Goal: Task Accomplishment & Management: Complete application form

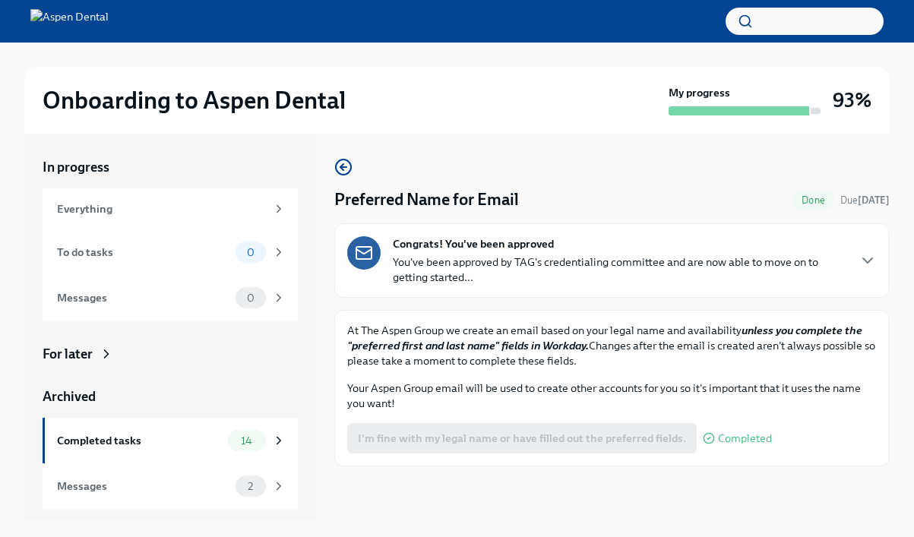
click at [599, 265] on p "You've been approved by TAG's credentialing committee and are now able to move …" at bounding box center [620, 269] width 454 height 30
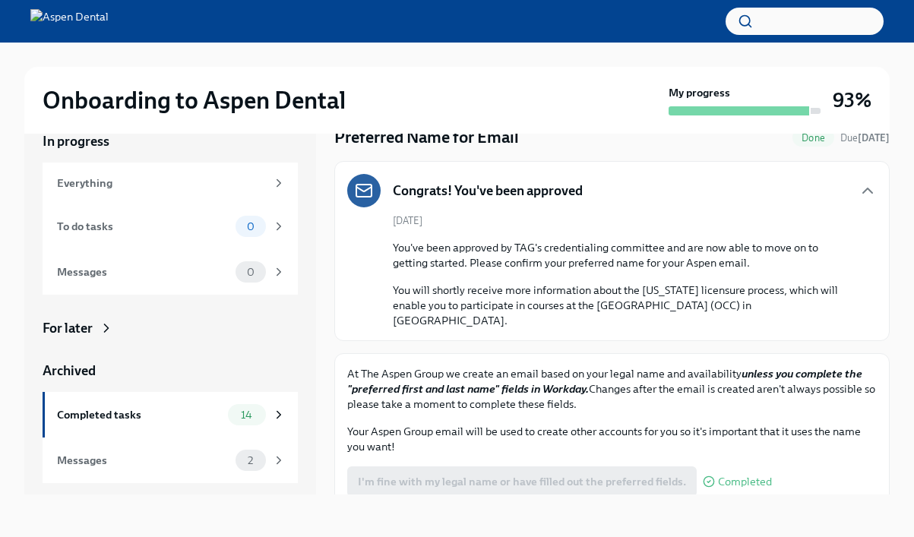
scroll to position [26, 0]
click at [170, 453] on div "Messages" at bounding box center [143, 460] width 172 height 17
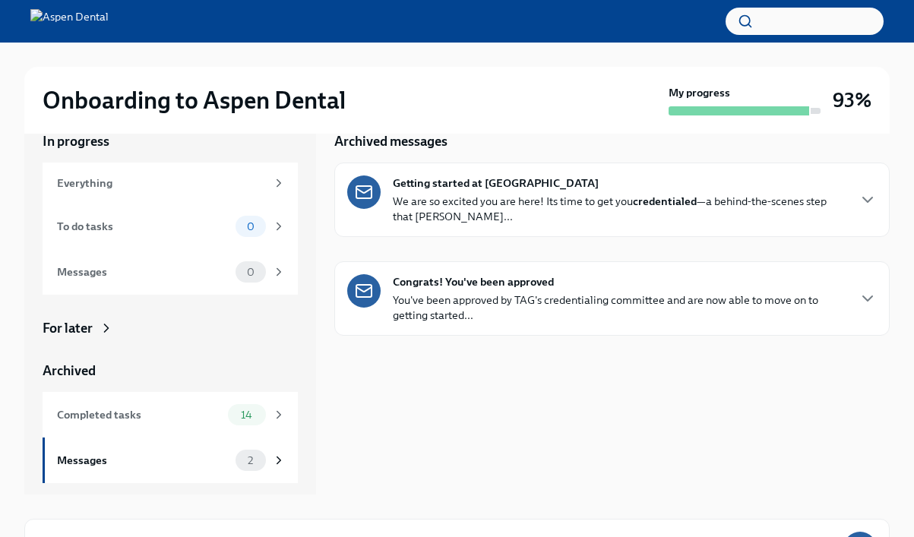
scroll to position [2, 0]
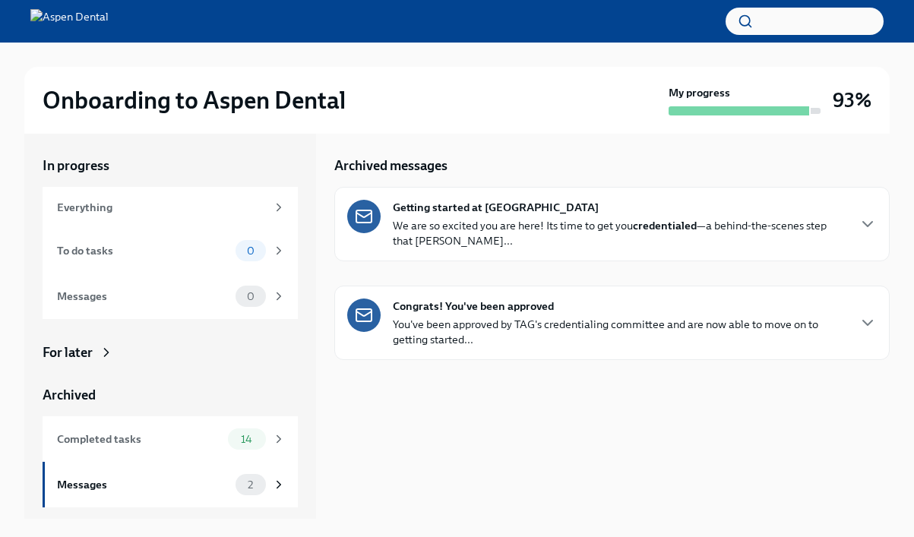
click at [597, 339] on p "You've been approved by TAG's credentialing committee and are now able to move …" at bounding box center [620, 332] width 454 height 30
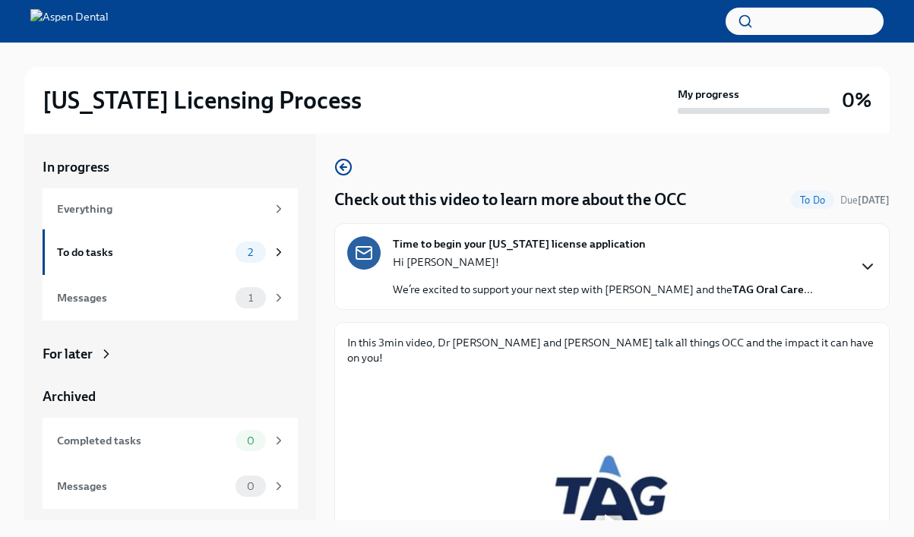
click at [867, 261] on icon "button" at bounding box center [867, 267] width 18 height 18
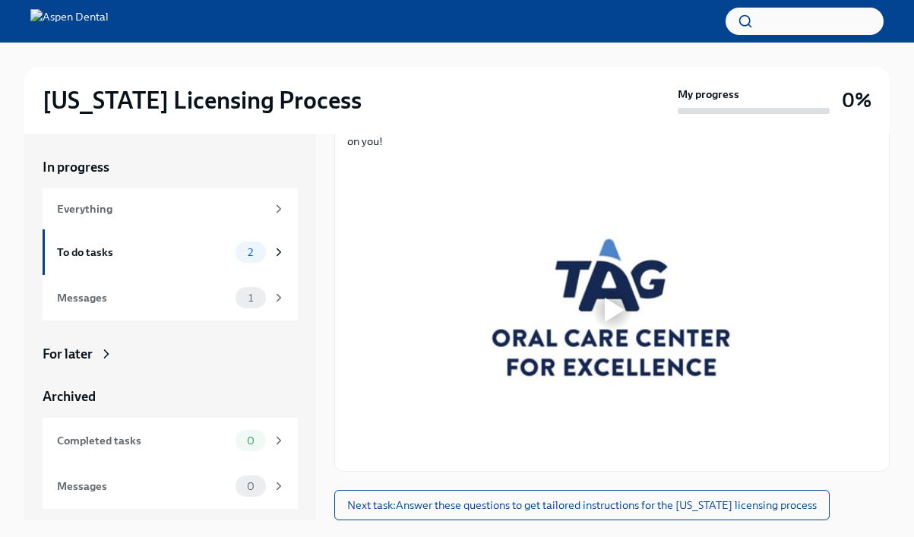
scroll to position [767, 0]
click at [646, 295] on div at bounding box center [611, 310] width 529 height 298
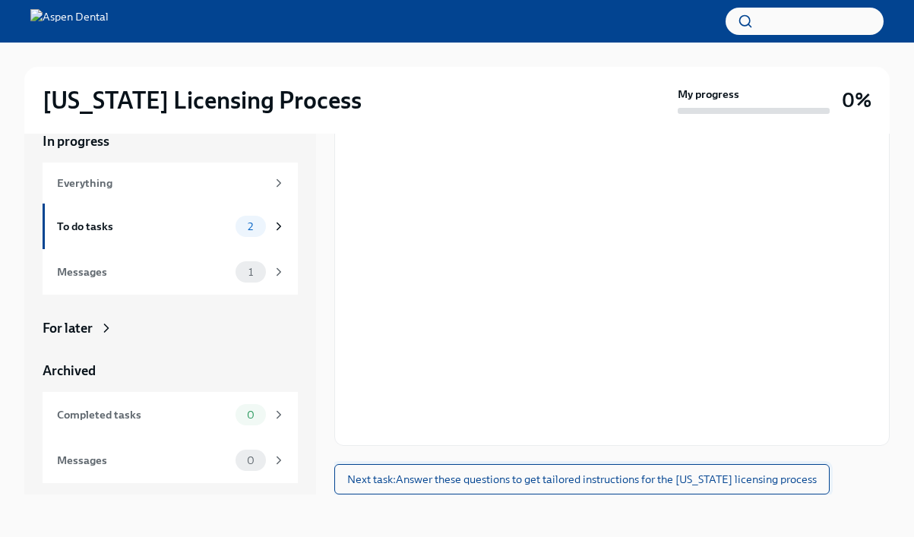
scroll to position [26, 0]
click at [711, 483] on span "Next task : Answer these questions to get tailored instructions for the [US_STA…" at bounding box center [581, 479] width 469 height 15
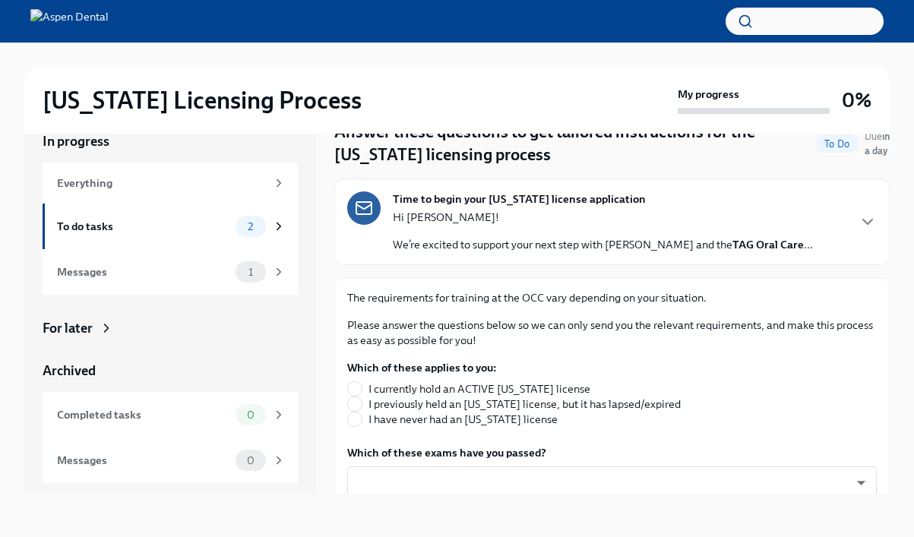
scroll to position [45, 0]
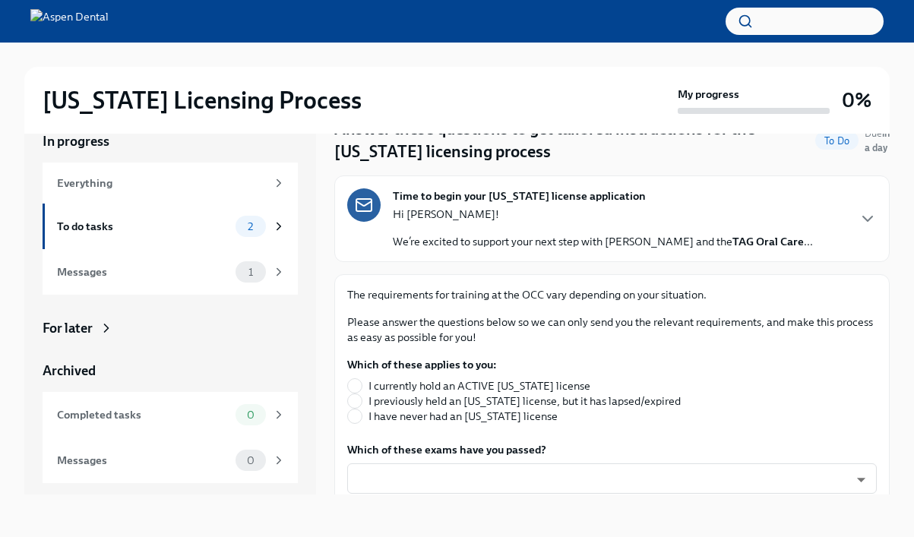
click at [501, 416] on span "I have never had an [US_STATE] license" at bounding box center [462, 416] width 189 height 15
click at [362, 416] on input "I have never had an [US_STATE] license" at bounding box center [355, 416] width 14 height 14
radio input "true"
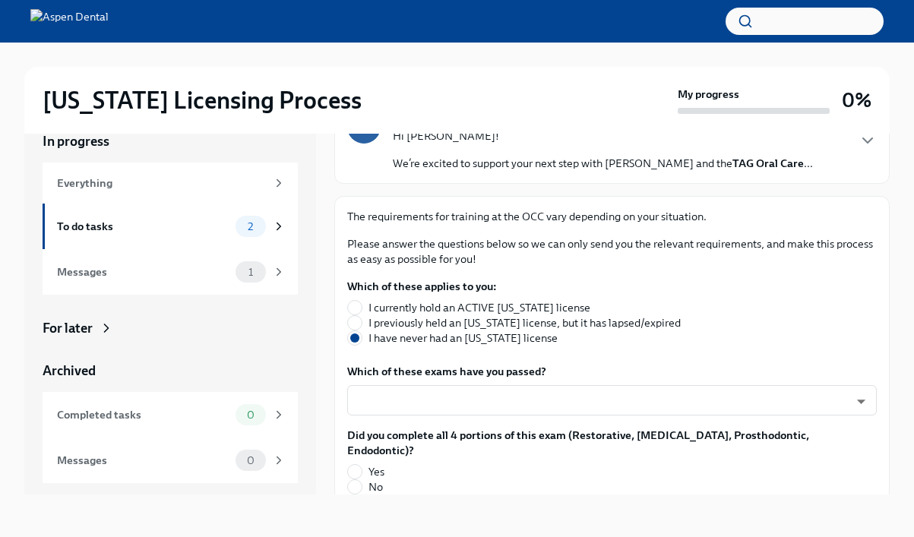
scroll to position [125, 0]
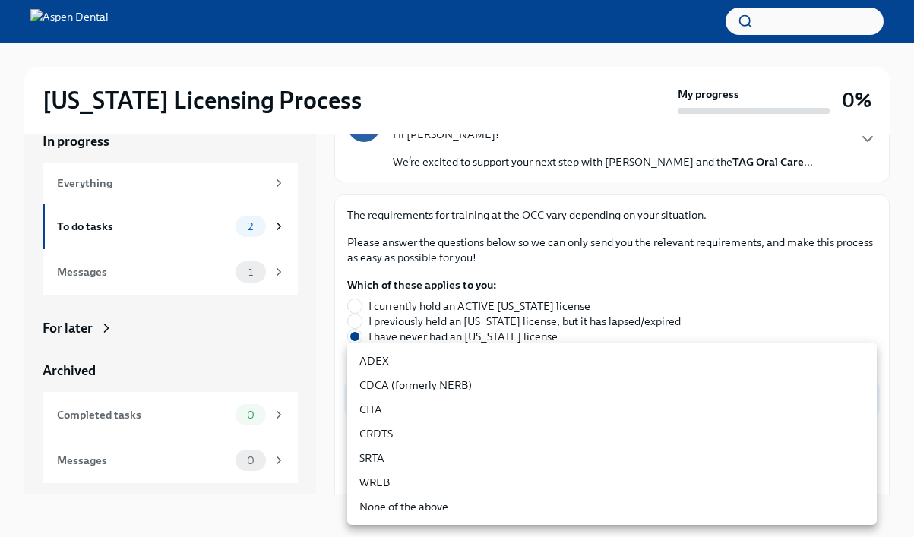
click at [498, 410] on body "[US_STATE] Licensing Process My progress 0% In progress Everything To do tasks …" at bounding box center [457, 255] width 914 height 563
click at [449, 381] on li "CDCA (formerly NERB)" at bounding box center [611, 385] width 529 height 24
type input "nrE-1nMl1"
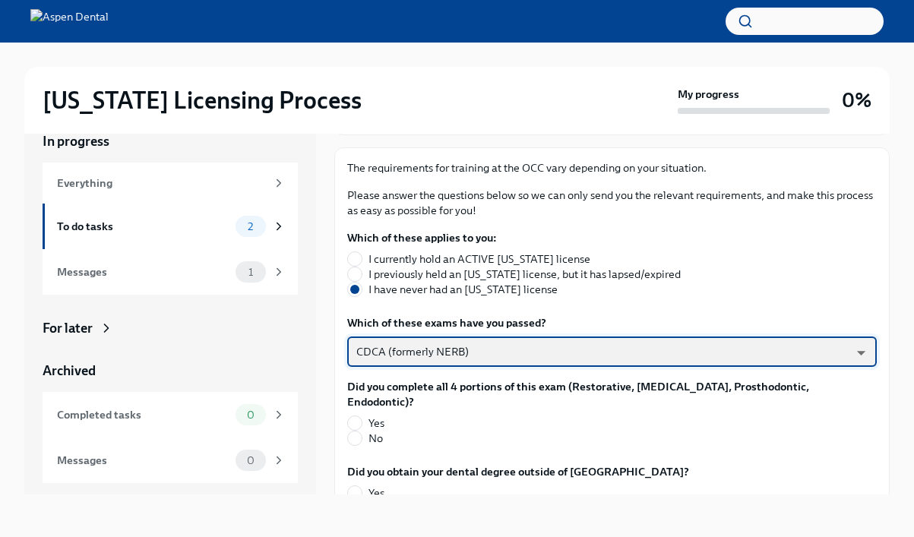
scroll to position [172, 0]
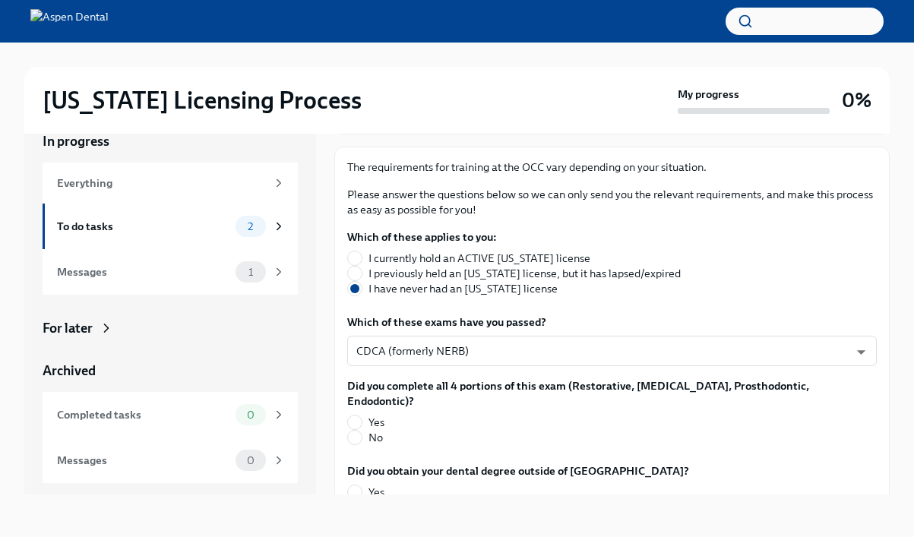
click at [376, 415] on span "Yes" at bounding box center [376, 422] width 16 height 15
click at [362, 416] on input "Yes" at bounding box center [355, 423] width 14 height 14
radio input "true"
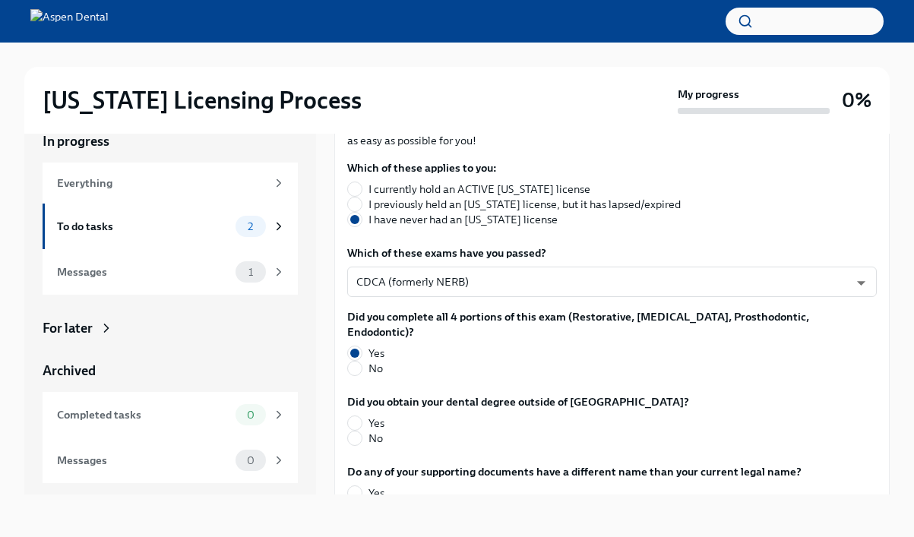
scroll to position [244, 0]
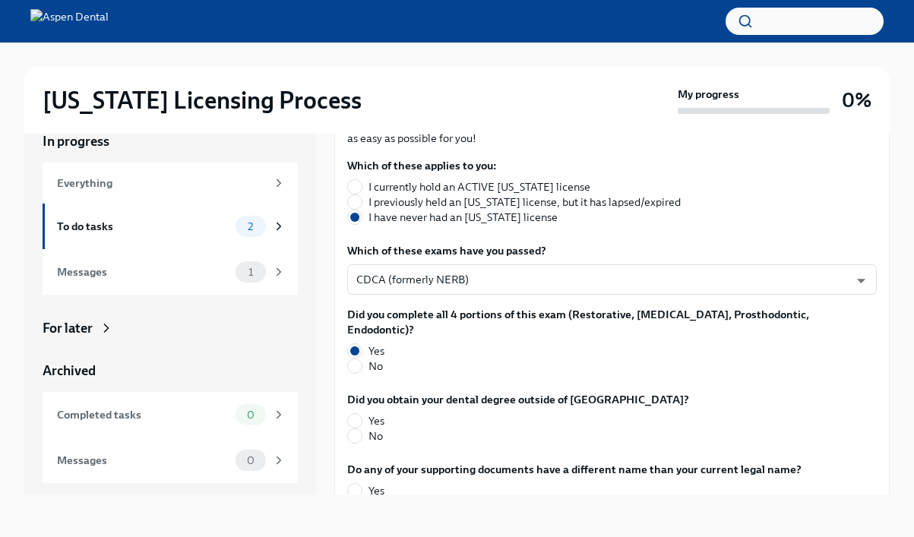
click at [378, 428] on span "No" at bounding box center [375, 435] width 14 height 15
click at [362, 429] on input "No" at bounding box center [355, 436] width 14 height 14
radio input "true"
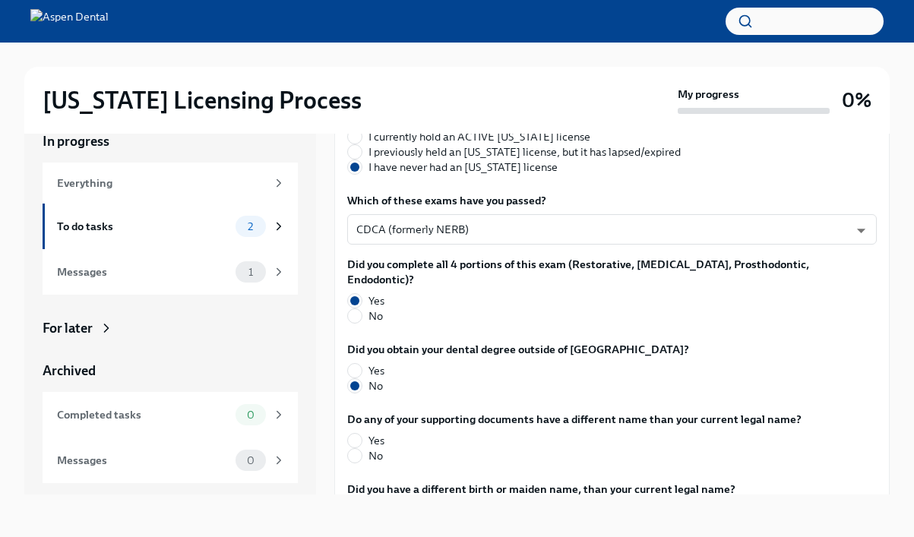
scroll to position [297, 0]
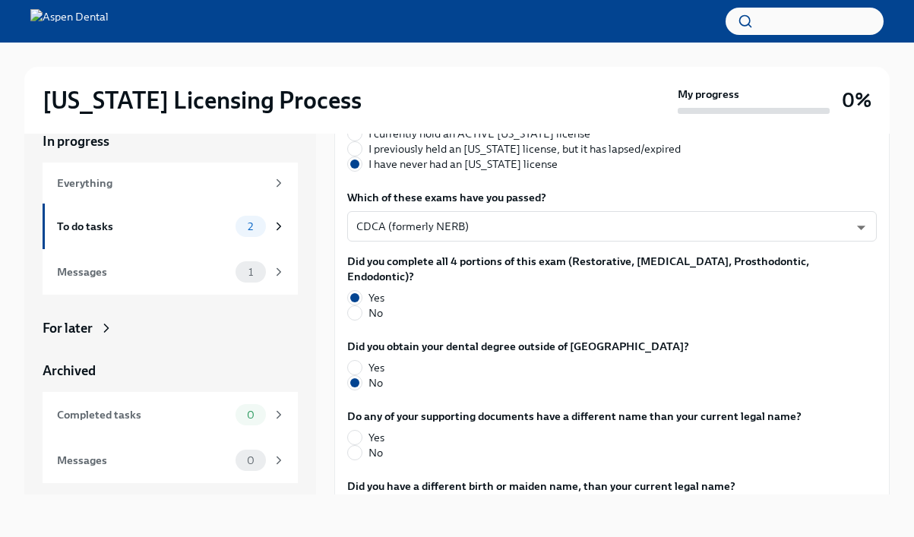
click at [378, 445] on span "No" at bounding box center [375, 452] width 14 height 15
click at [362, 446] on input "No" at bounding box center [355, 453] width 14 height 14
radio input "true"
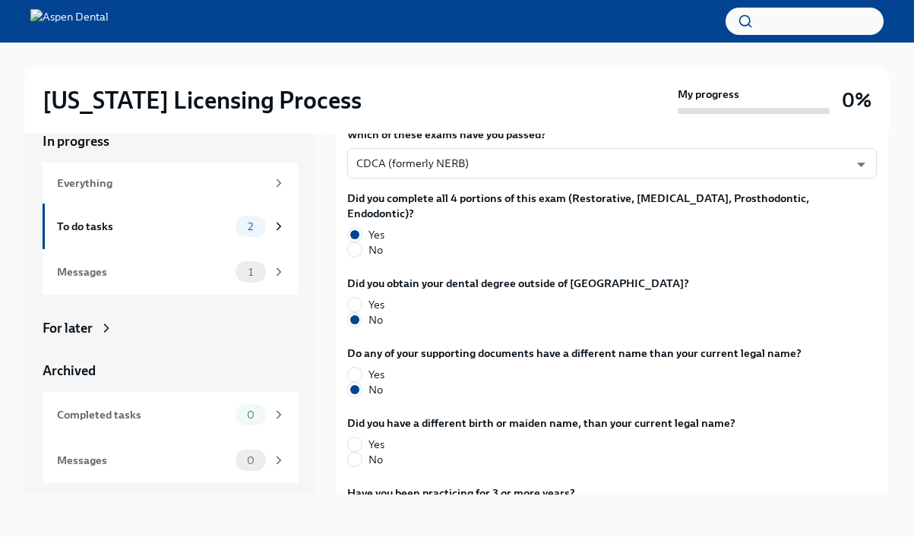
scroll to position [349, 0]
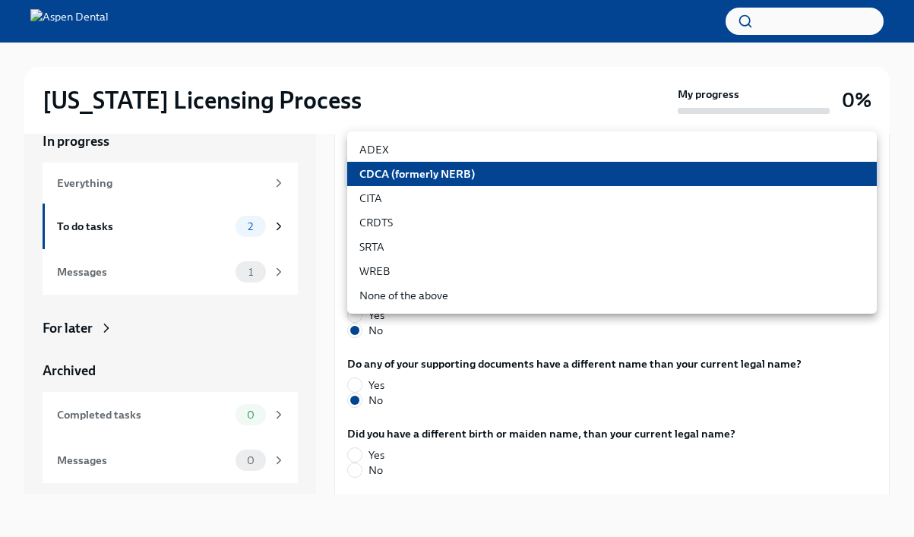
click at [505, 175] on body "[US_STATE] Licensing Process My progress 0% In progress Everything To do tasks …" at bounding box center [457, 255] width 914 height 563
click at [505, 175] on li "CDCA (formerly NERB)" at bounding box center [611, 174] width 529 height 24
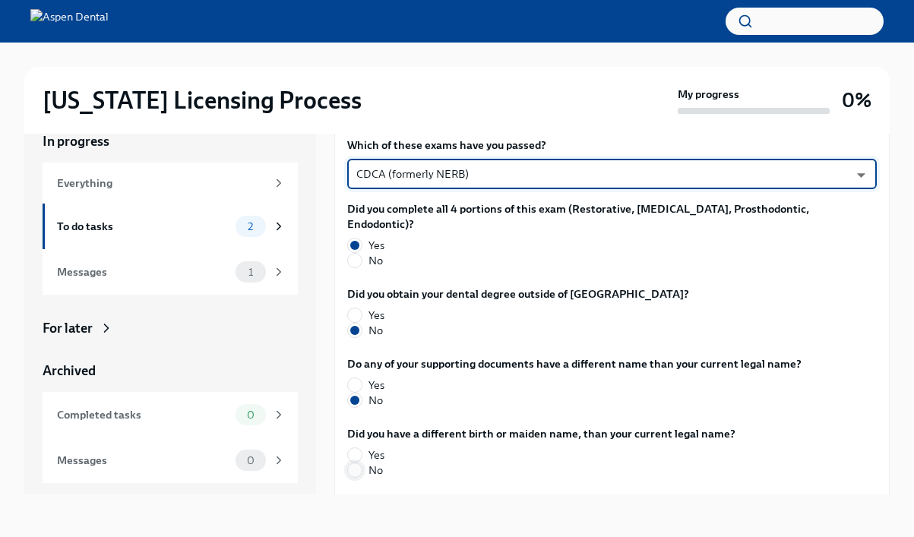
click at [361, 463] on input "No" at bounding box center [355, 470] width 14 height 14
radio input "true"
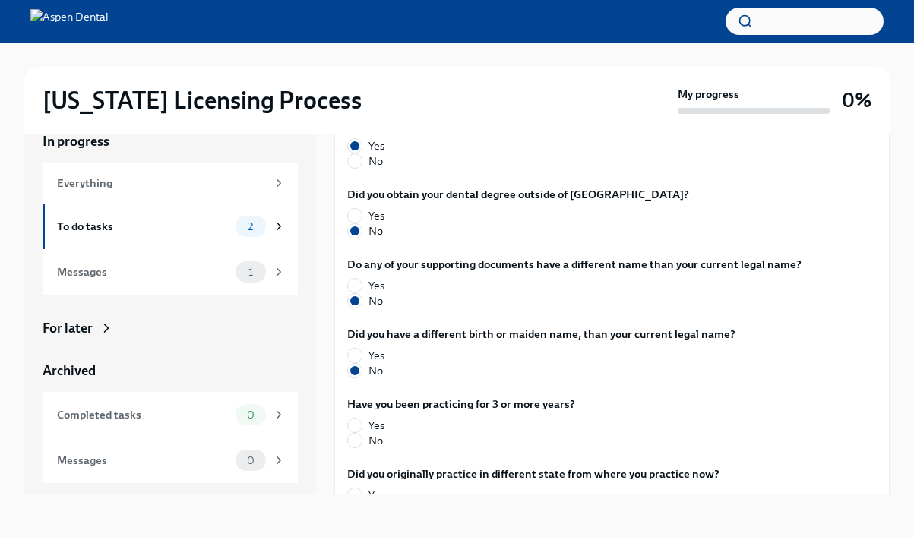
scroll to position [457, 0]
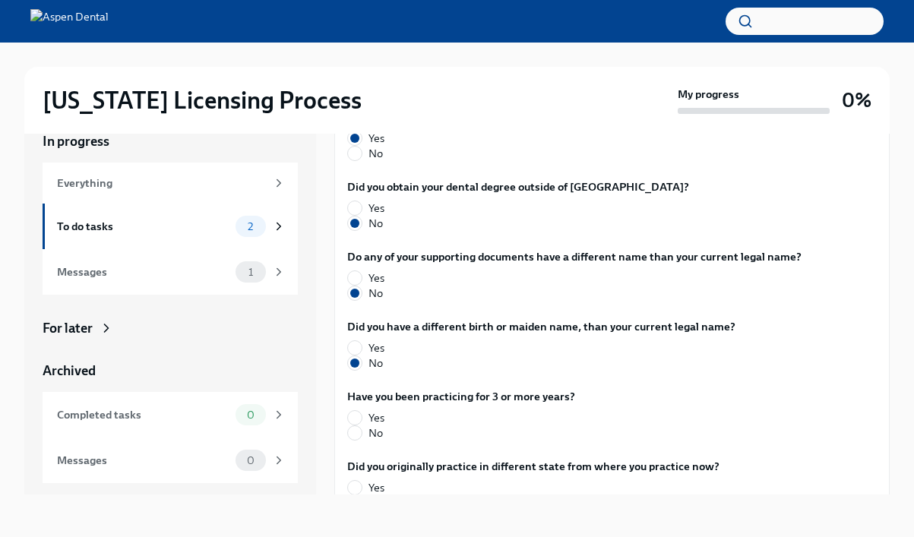
click at [363, 425] on label "No" at bounding box center [455, 432] width 216 height 15
click at [362, 426] on input "No" at bounding box center [355, 433] width 14 height 14
radio input "true"
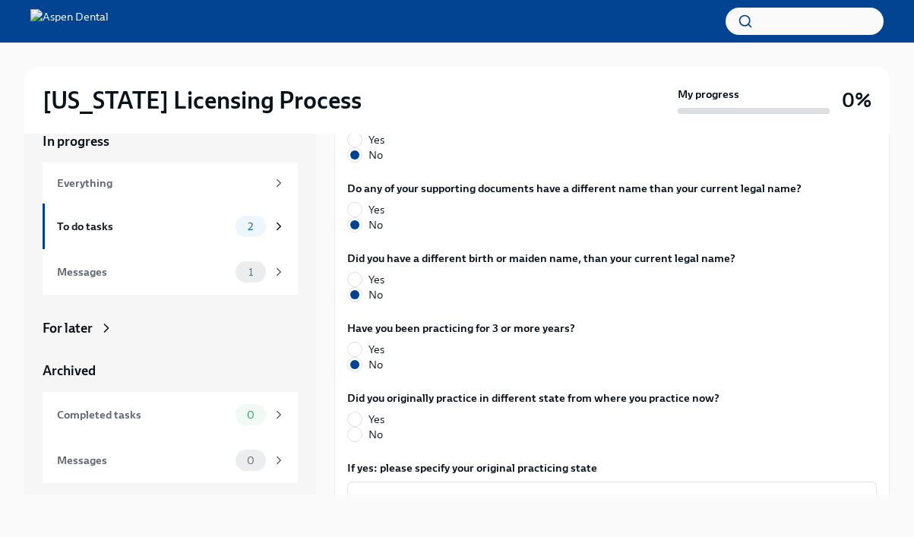
scroll to position [530, 0]
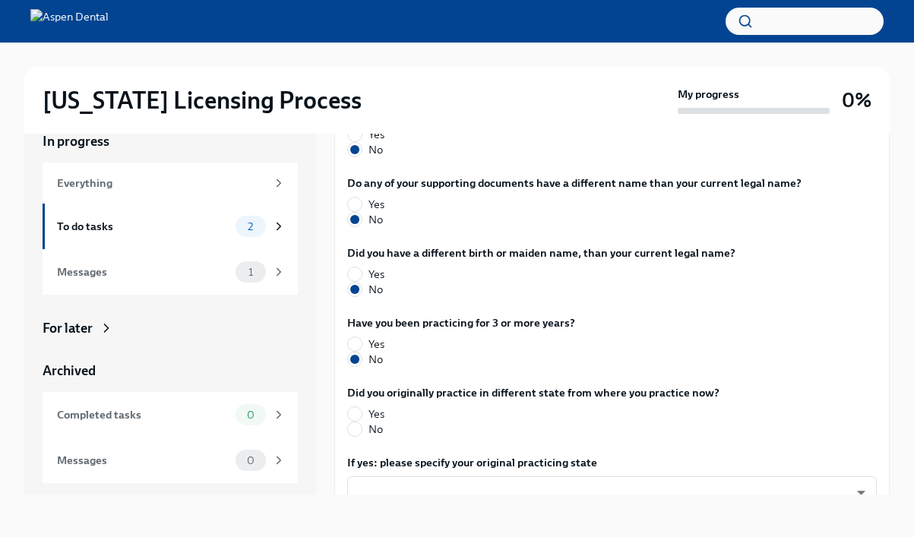
click at [374, 406] on span "Yes" at bounding box center [376, 413] width 16 height 15
click at [362, 407] on input "Yes" at bounding box center [355, 414] width 14 height 14
radio input "true"
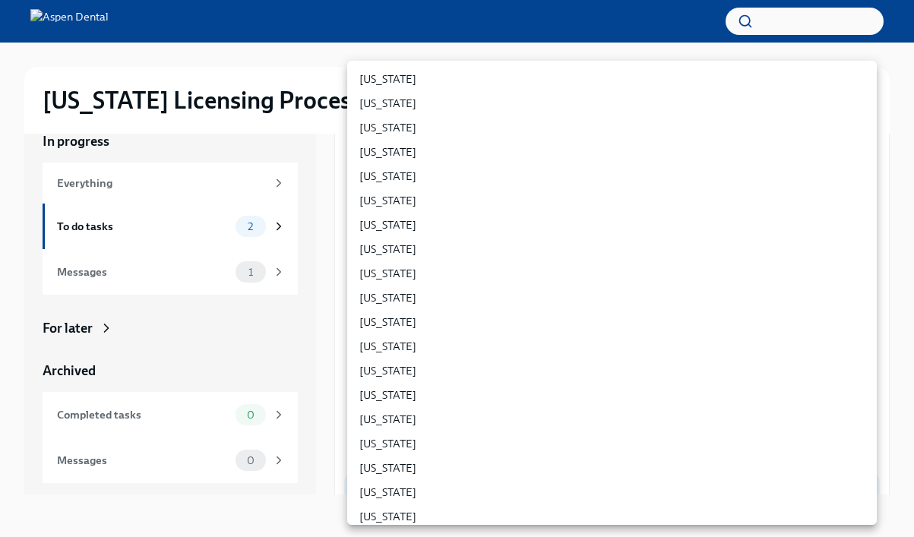
click at [460, 469] on body "[US_STATE] Licensing Process My progress 0% In progress Everything To do tasks …" at bounding box center [457, 255] width 914 height 563
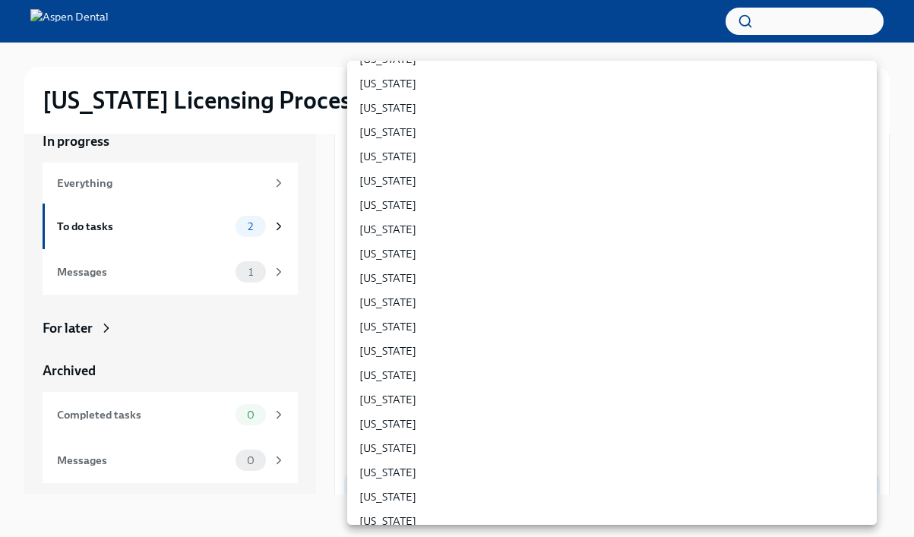
click at [447, 283] on li "[US_STATE]" at bounding box center [611, 278] width 529 height 24
type input "jbnRCl4GF"
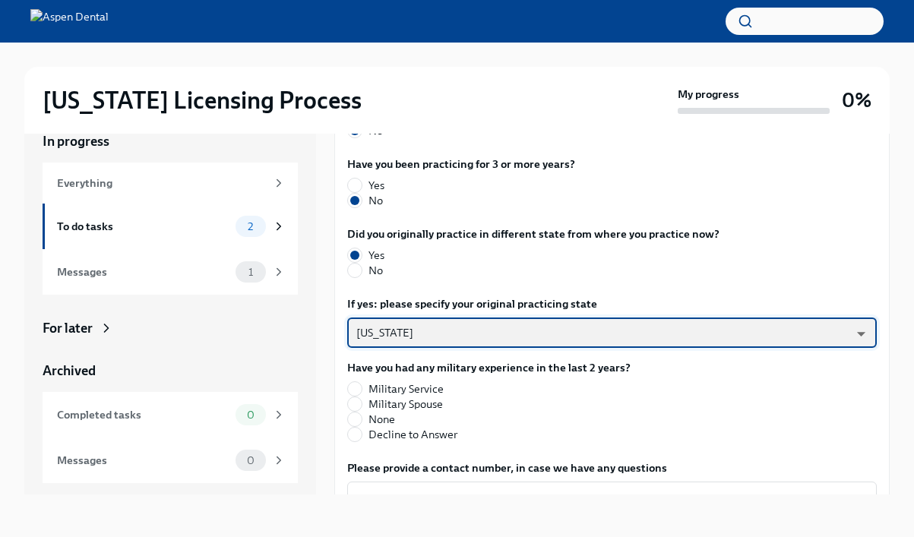
scroll to position [691, 0]
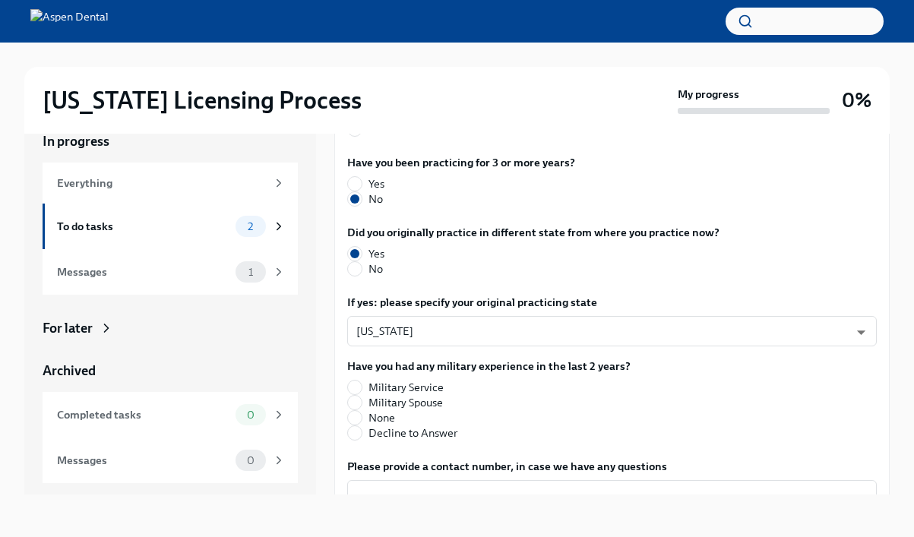
click at [375, 410] on span "None" at bounding box center [381, 417] width 27 height 15
click at [362, 411] on input "None" at bounding box center [355, 418] width 14 height 14
radio input "true"
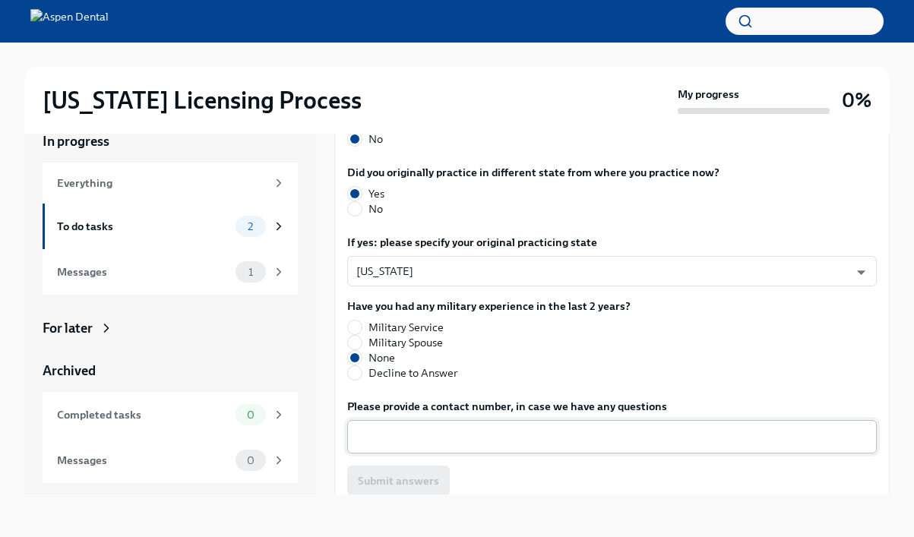
scroll to position [750, 0]
click at [400, 421] on div "x ​" at bounding box center [611, 437] width 529 height 33
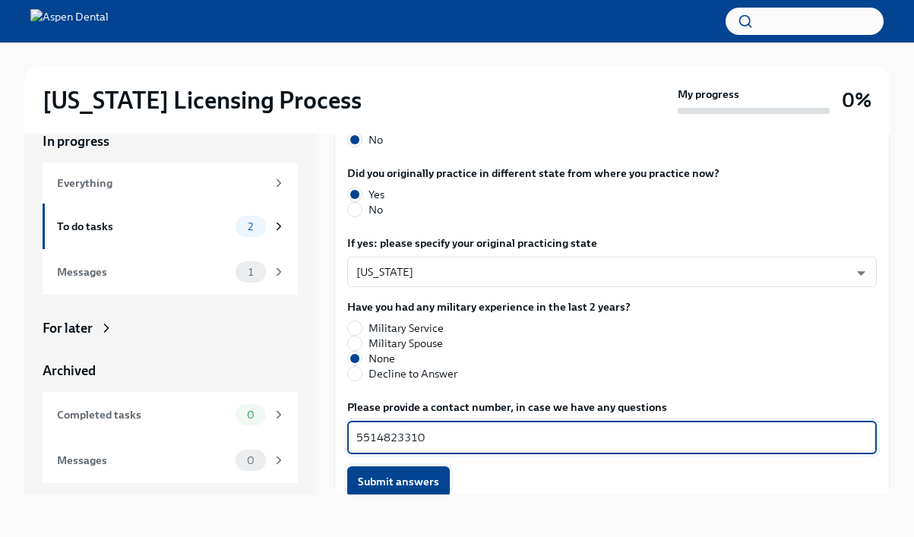
type textarea "5514823310"
click at [427, 474] on span "Submit answers" at bounding box center [398, 481] width 81 height 15
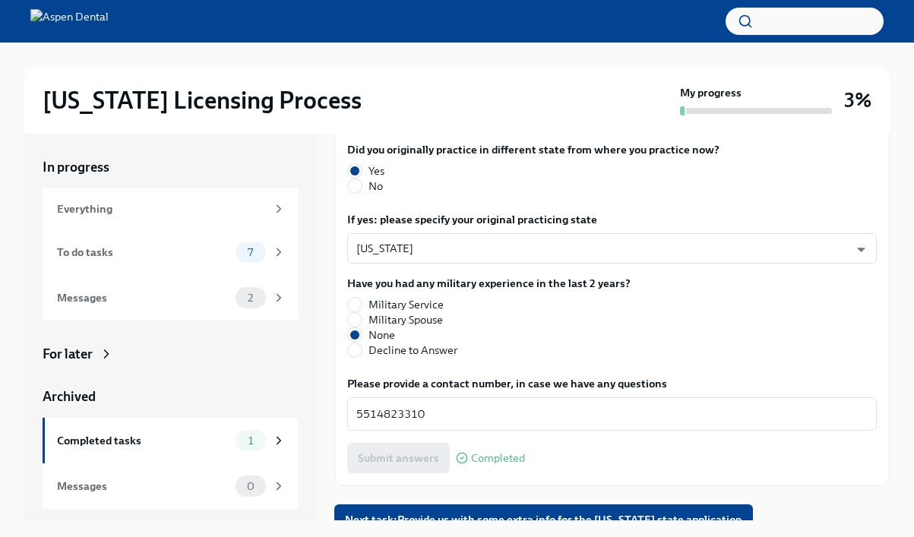
scroll to position [798, 0]
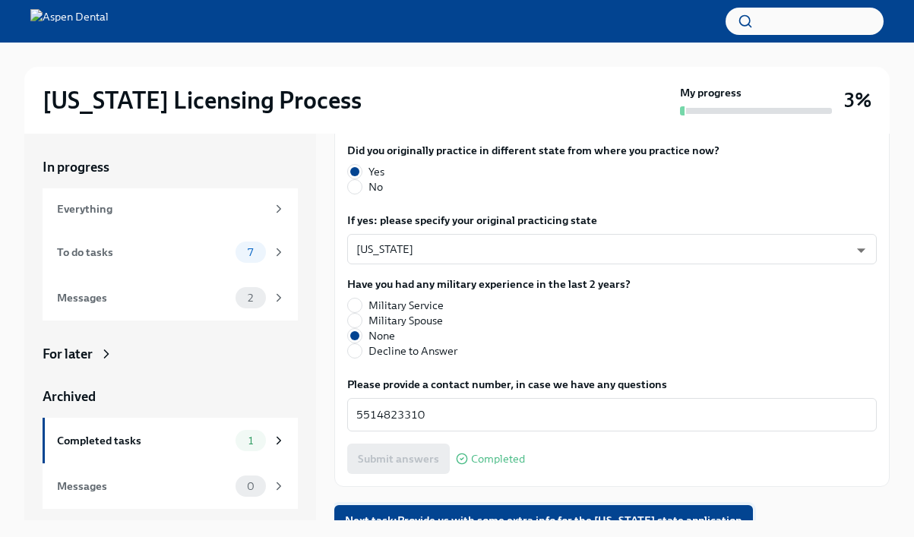
click at [456, 513] on span "Next task : Provide us with some extra info for the [US_STATE] state application" at bounding box center [543, 520] width 397 height 15
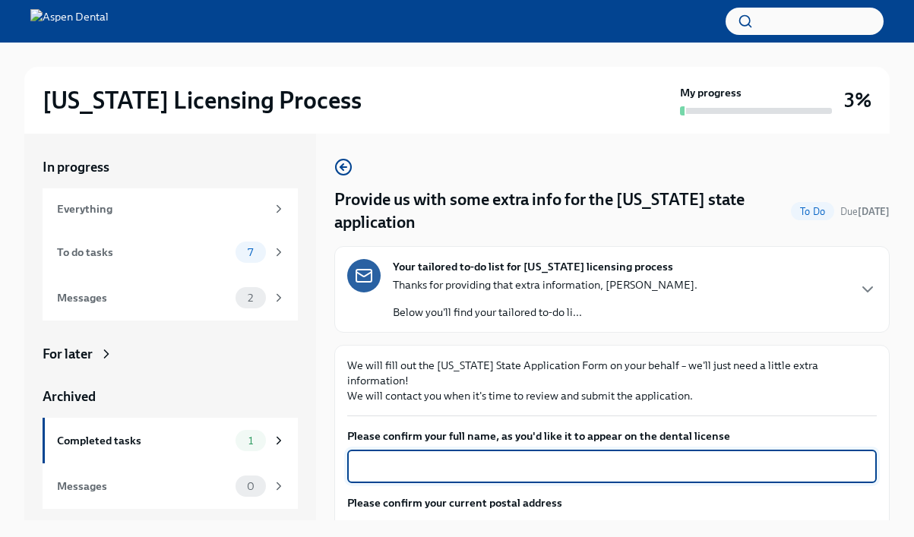
click at [501, 457] on textarea "Please confirm your full name, as you'd like it to appear on the dental license" at bounding box center [611, 466] width 511 height 18
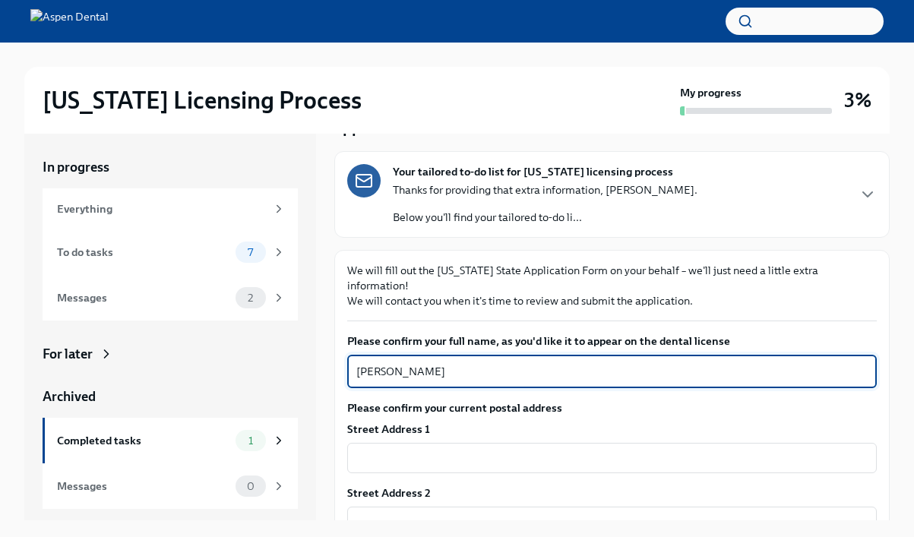
scroll to position [100, 0]
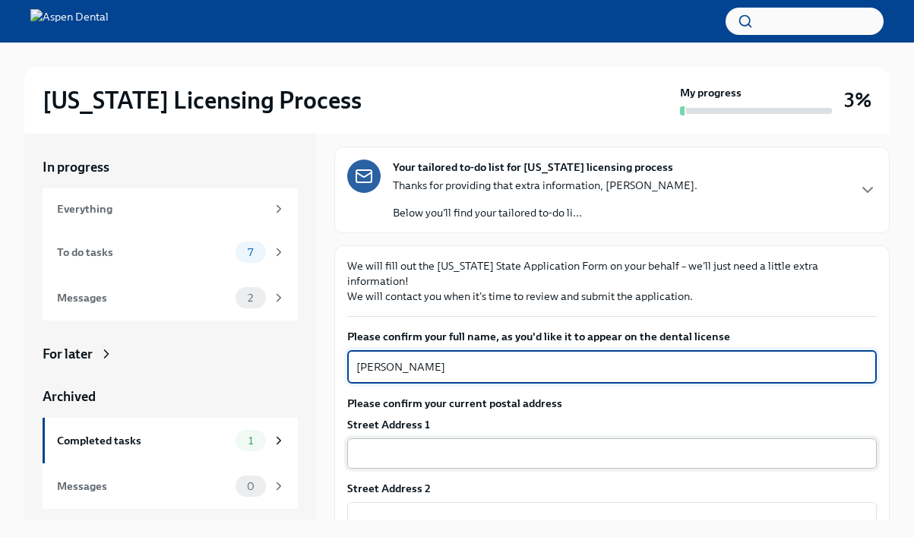
type textarea "[PERSON_NAME]"
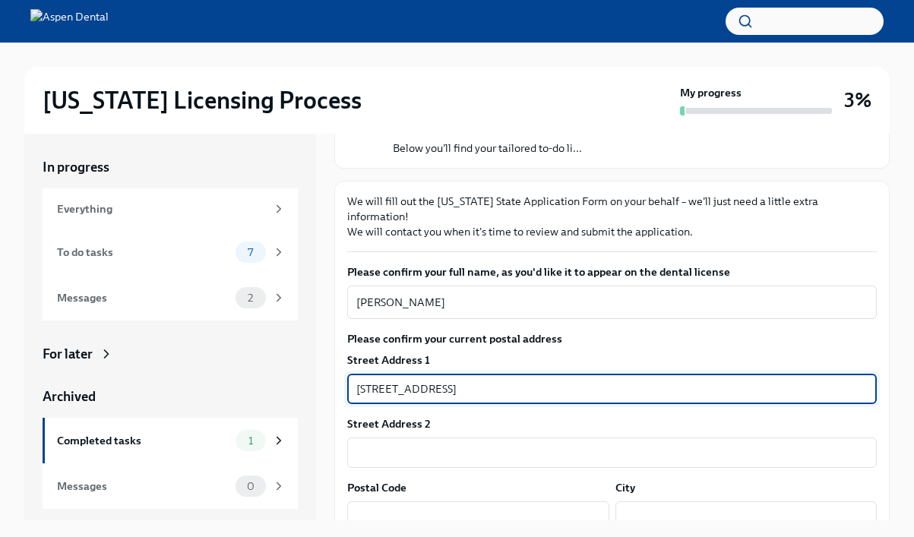
scroll to position [166, 0]
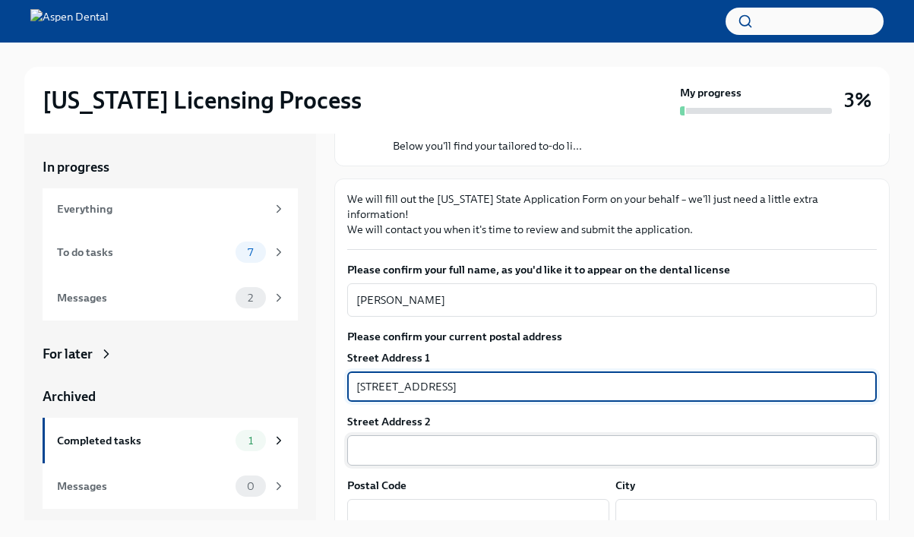
type input "[STREET_ADDRESS]"
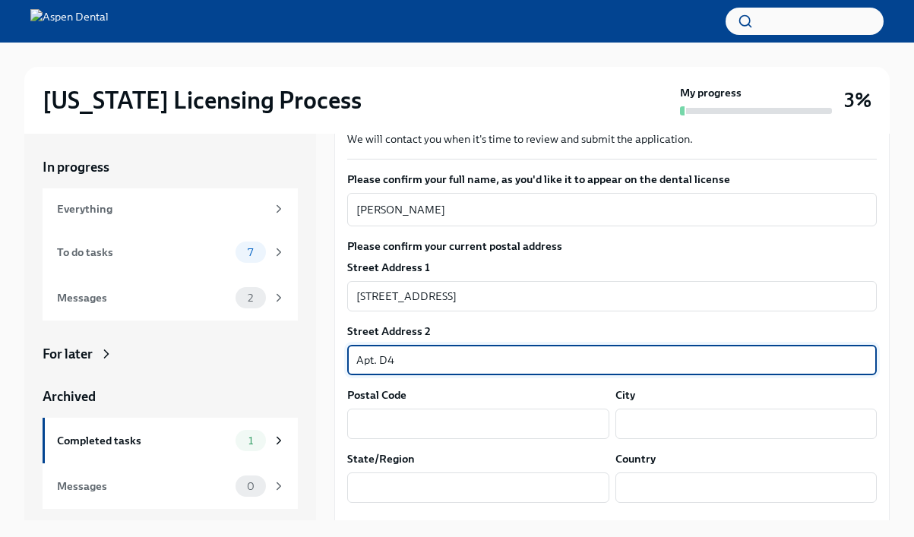
scroll to position [277, 0]
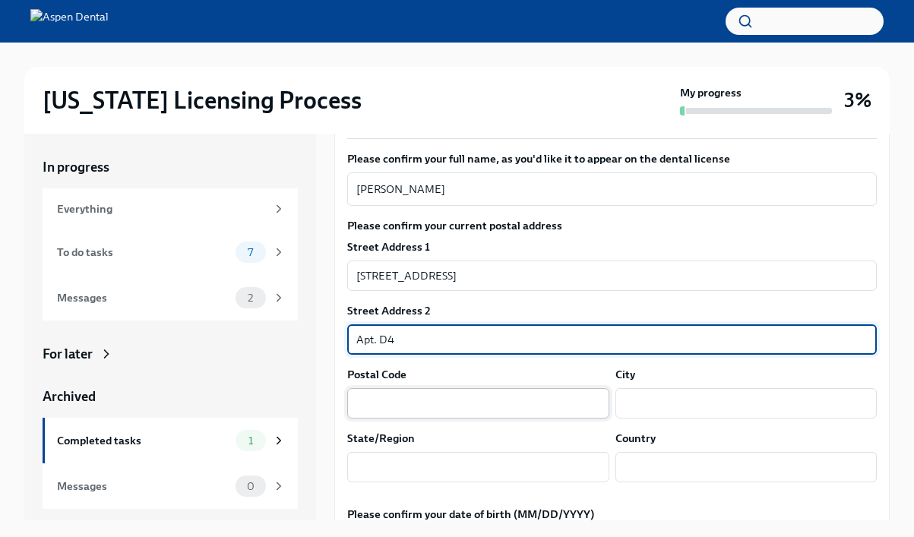
type input "Apt. D4"
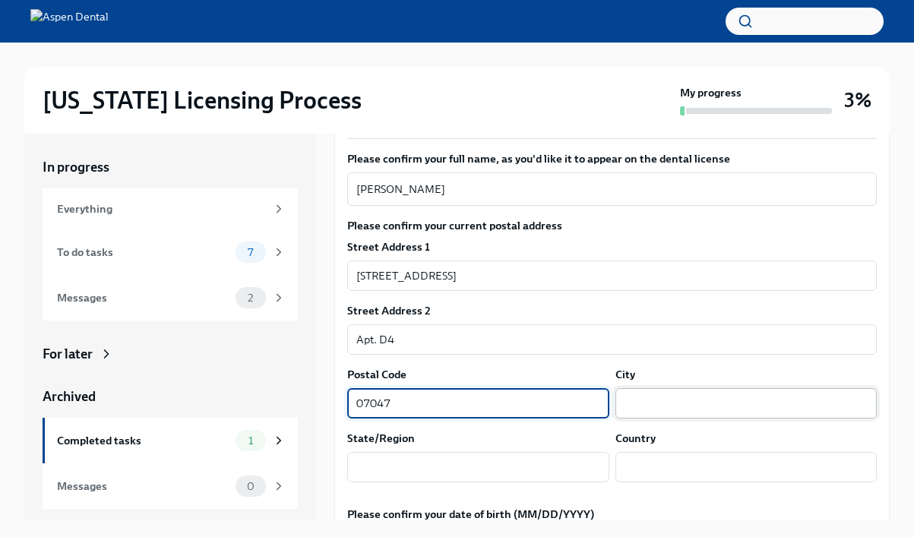
type input "07047"
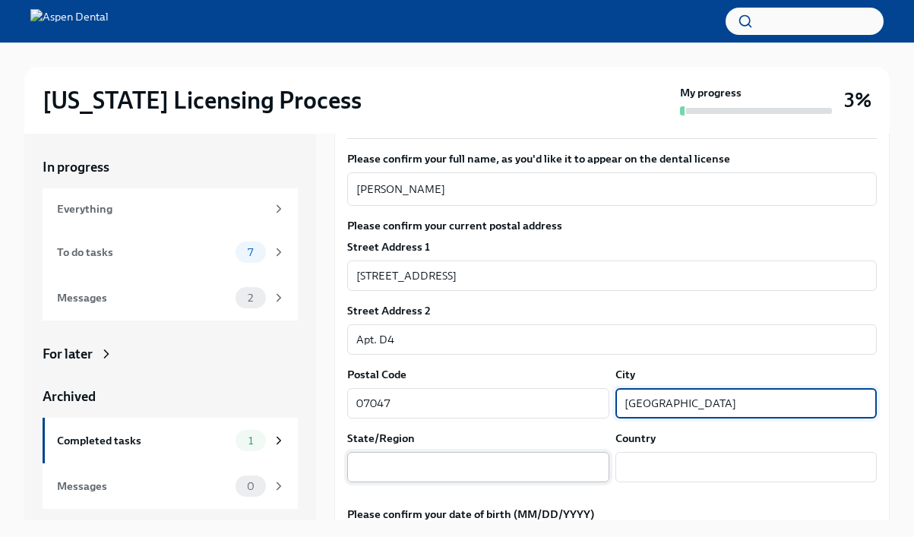
type input "[GEOGRAPHIC_DATA]"
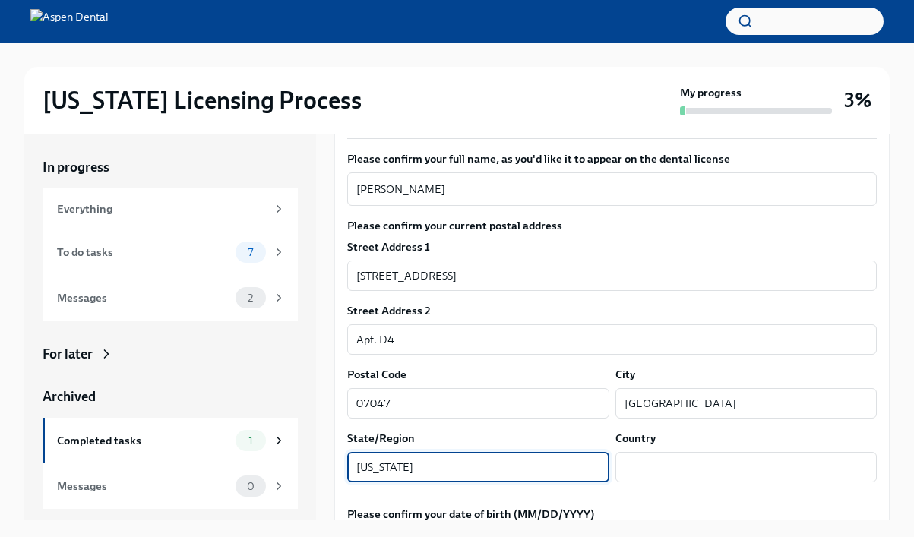
type input "[US_STATE]"
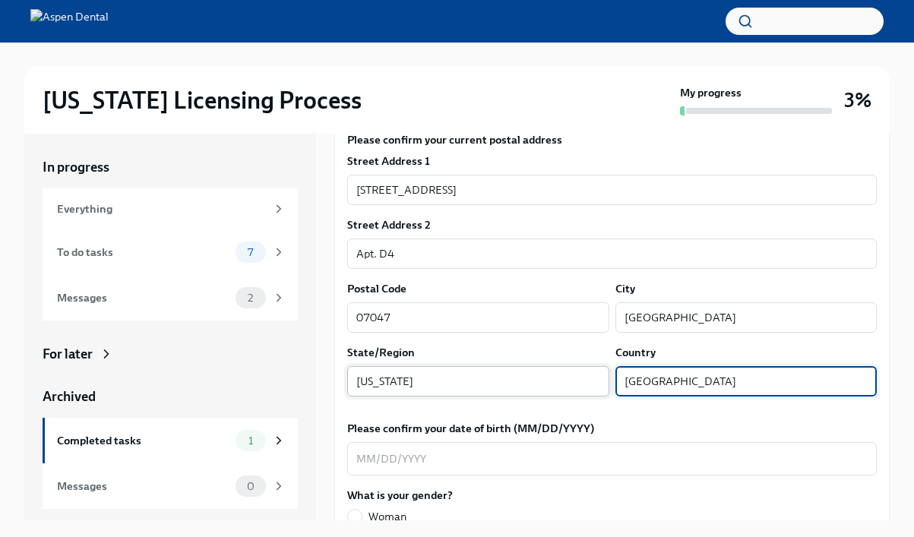
scroll to position [365, 0]
click at [694, 366] on input "[GEOGRAPHIC_DATA]" at bounding box center [746, 380] width 262 height 30
type input "[GEOGRAPHIC_DATA]"
click at [355, 447] on div "x ​" at bounding box center [611, 457] width 529 height 33
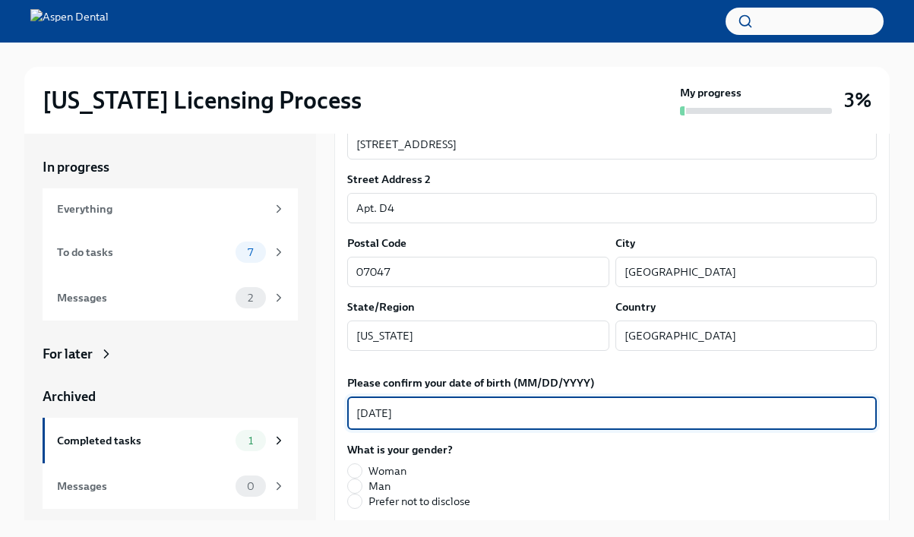
scroll to position [424, 0]
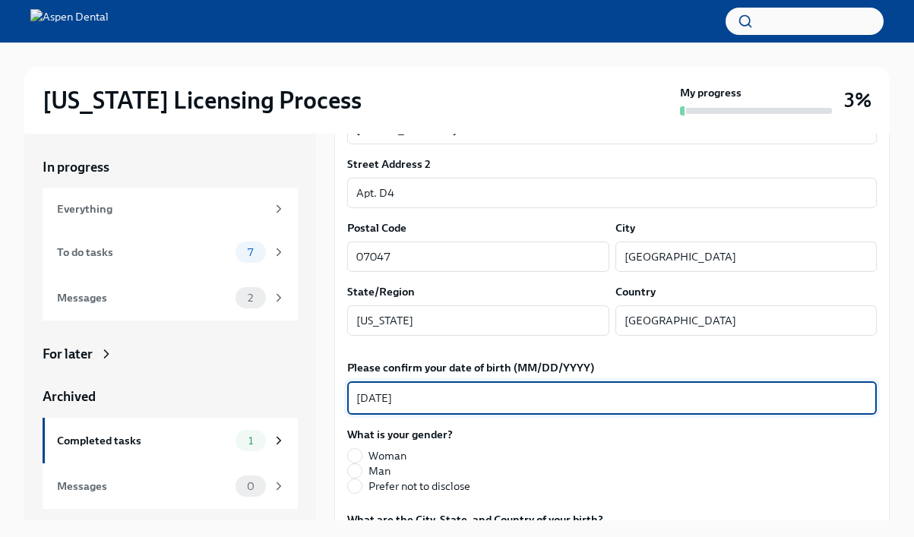
type textarea "[DATE]"
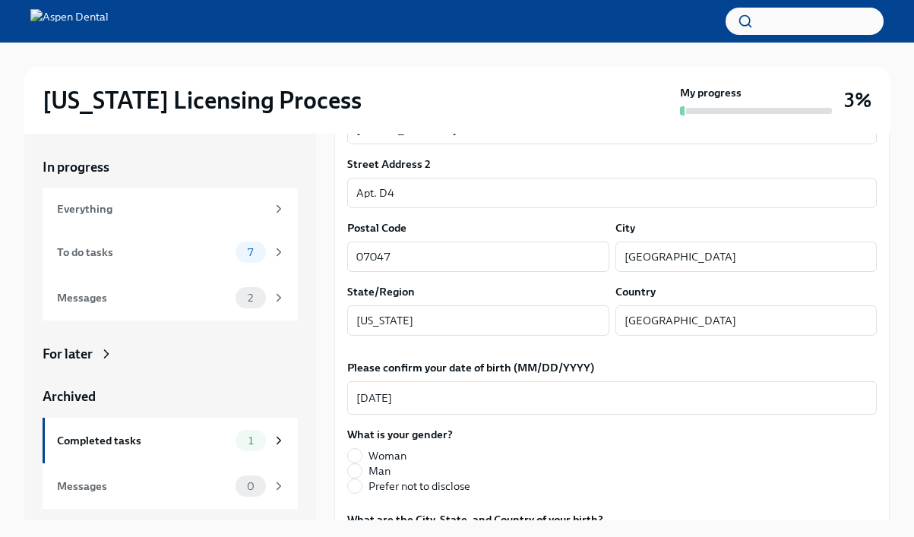
click at [390, 448] on span "Woman" at bounding box center [387, 455] width 38 height 15
click at [362, 449] on input "Woman" at bounding box center [355, 456] width 14 height 14
radio input "true"
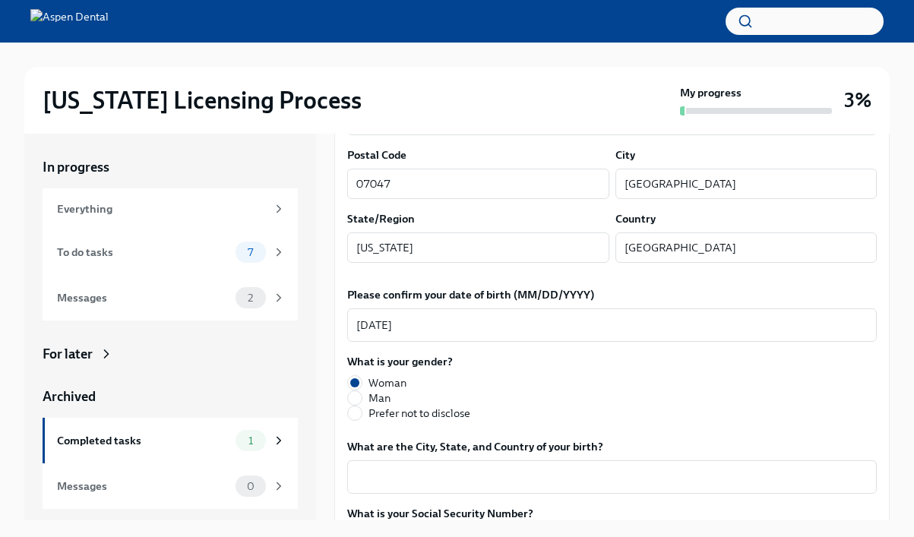
scroll to position [498, 0]
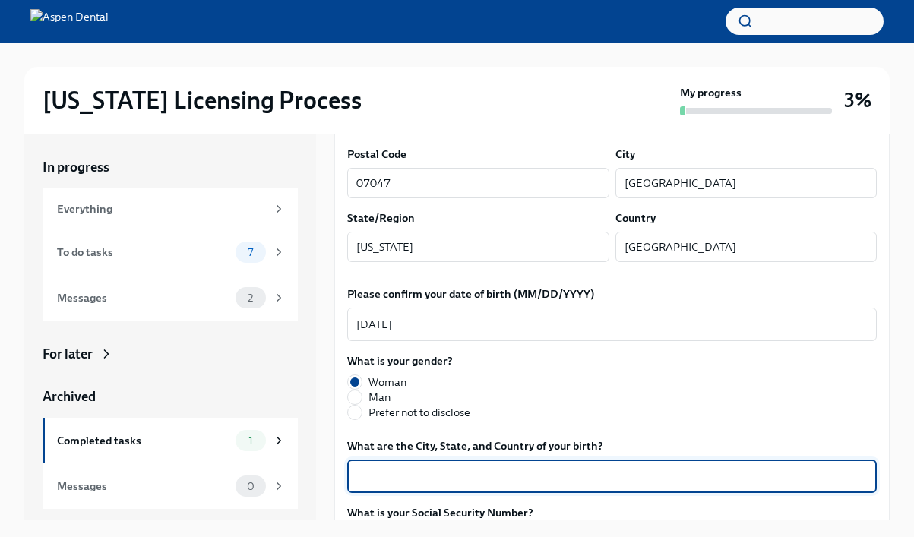
click at [400, 467] on textarea "What are the City, State, and Country of your birth?" at bounding box center [611, 476] width 511 height 18
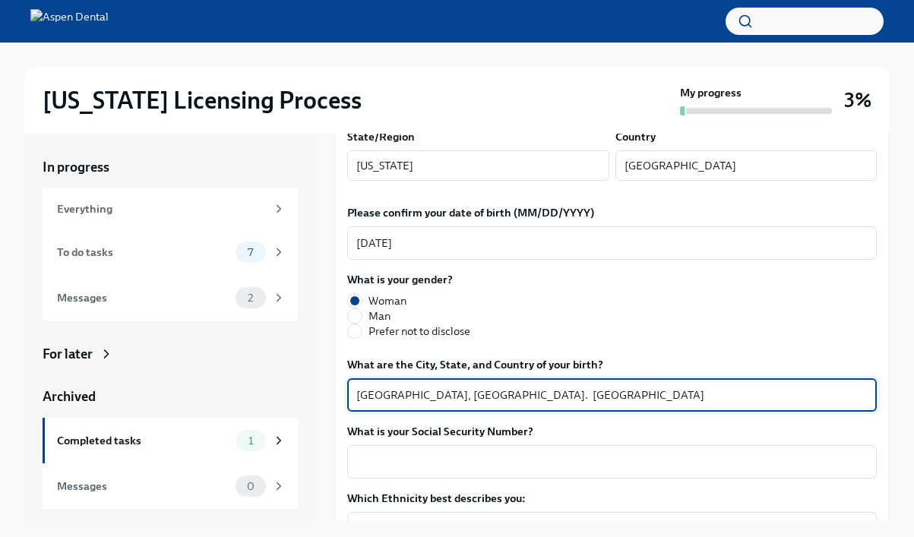
scroll to position [587, 0]
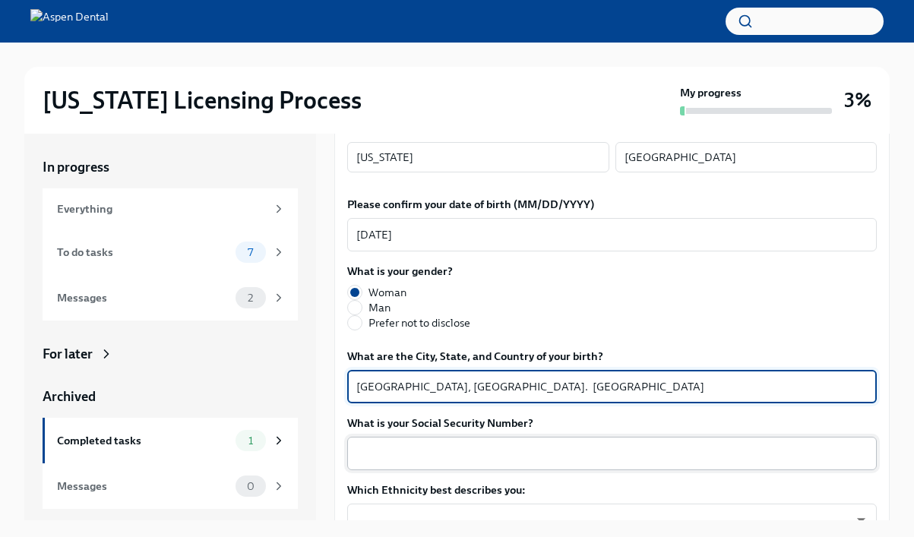
type textarea "[GEOGRAPHIC_DATA], [GEOGRAPHIC_DATA]. [GEOGRAPHIC_DATA]"
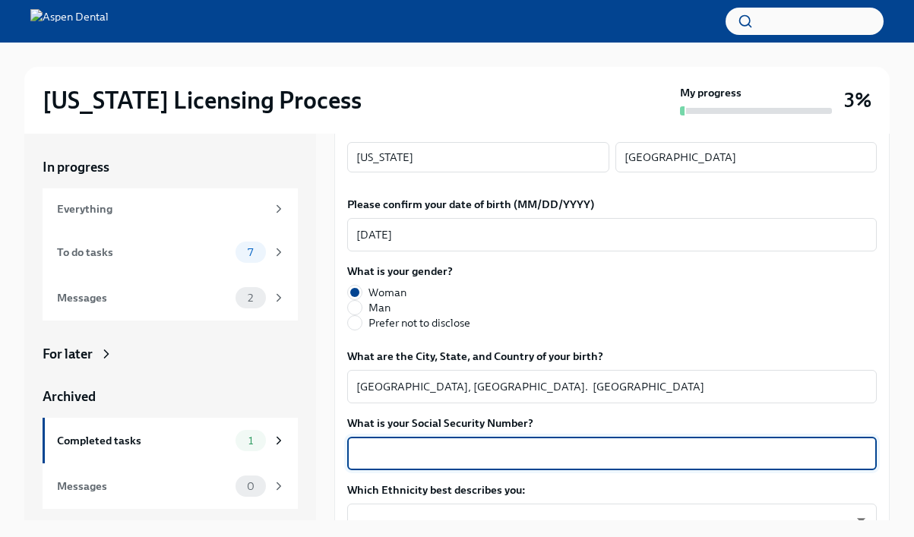
click at [405, 444] on textarea "What is your Social Security Number?" at bounding box center [611, 453] width 511 height 18
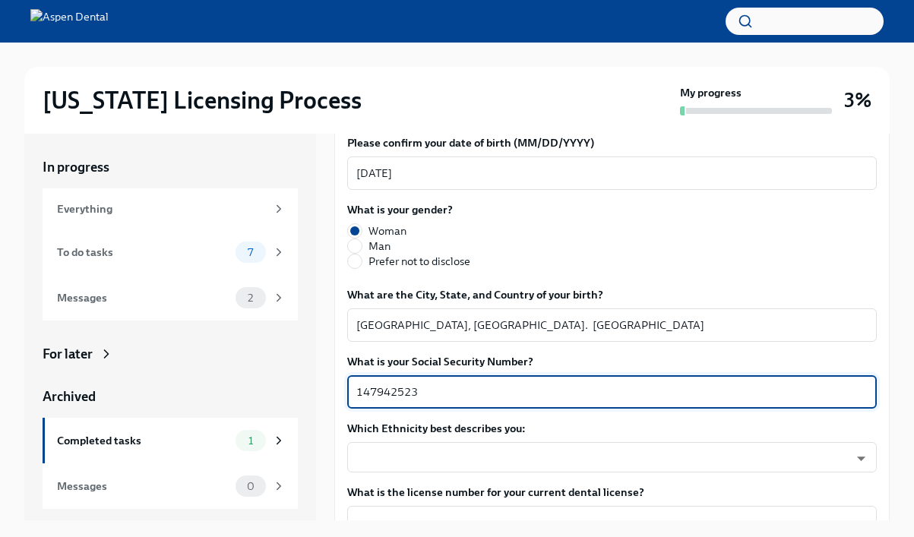
scroll to position [654, 0]
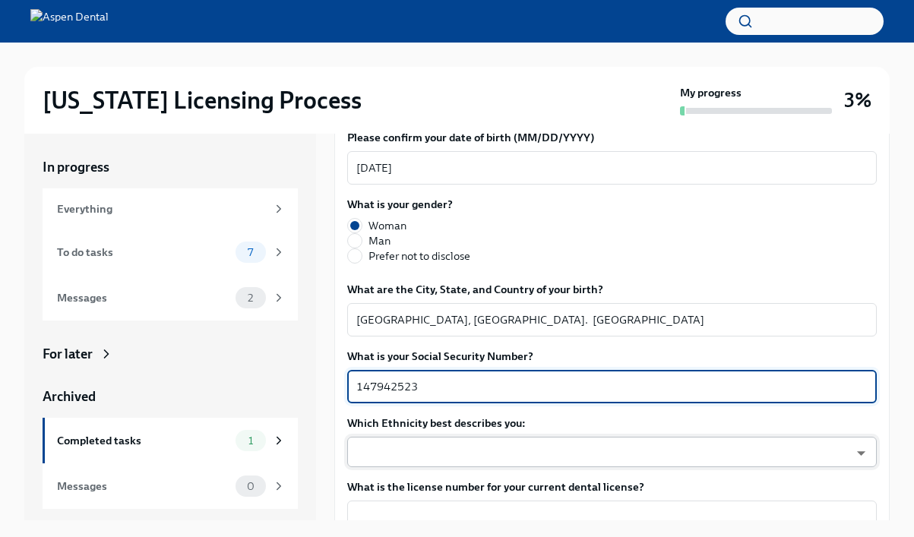
type textarea "147942523"
click at [400, 433] on body "[US_STATE] Licensing Process My progress 3% In progress Everything To do tasks …" at bounding box center [457, 281] width 914 height 563
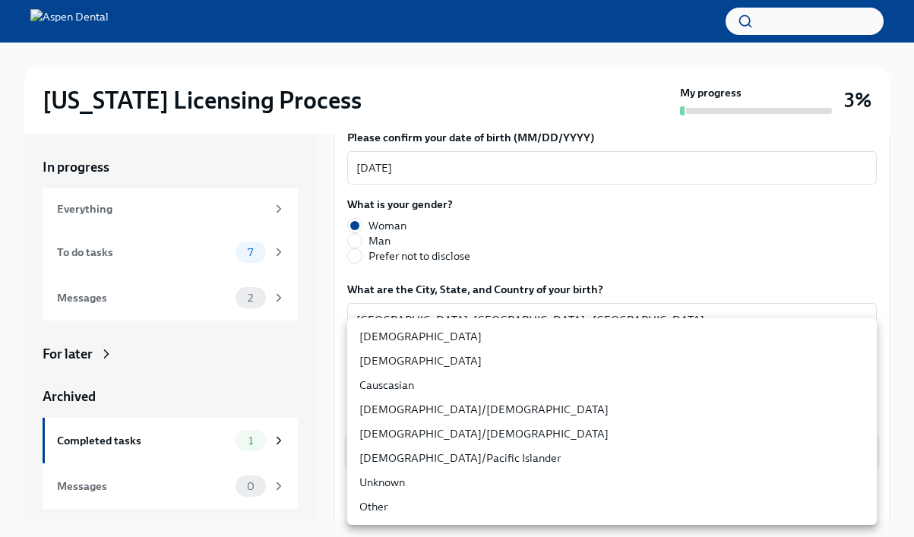
click at [405, 406] on li "[DEMOGRAPHIC_DATA]/[DEMOGRAPHIC_DATA]" at bounding box center [611, 409] width 529 height 24
type input "RBIs4u0Gt"
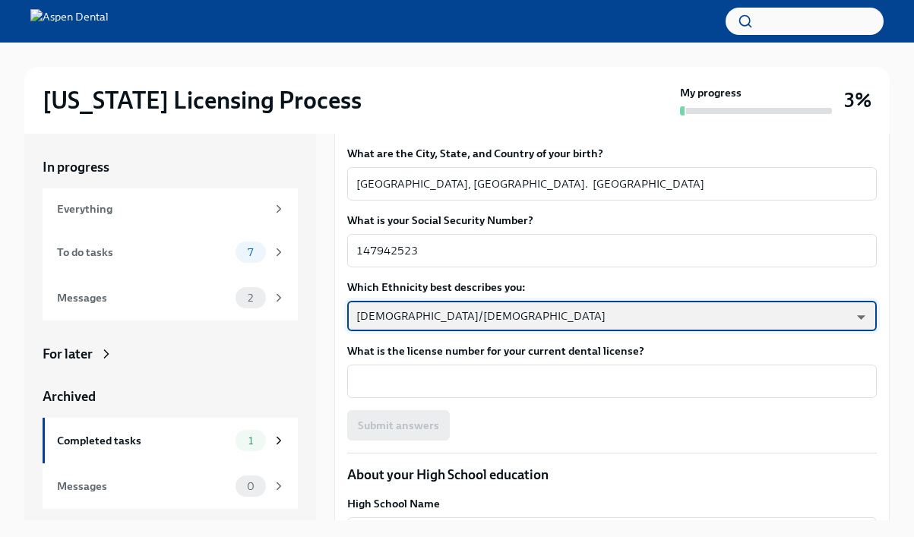
scroll to position [792, 0]
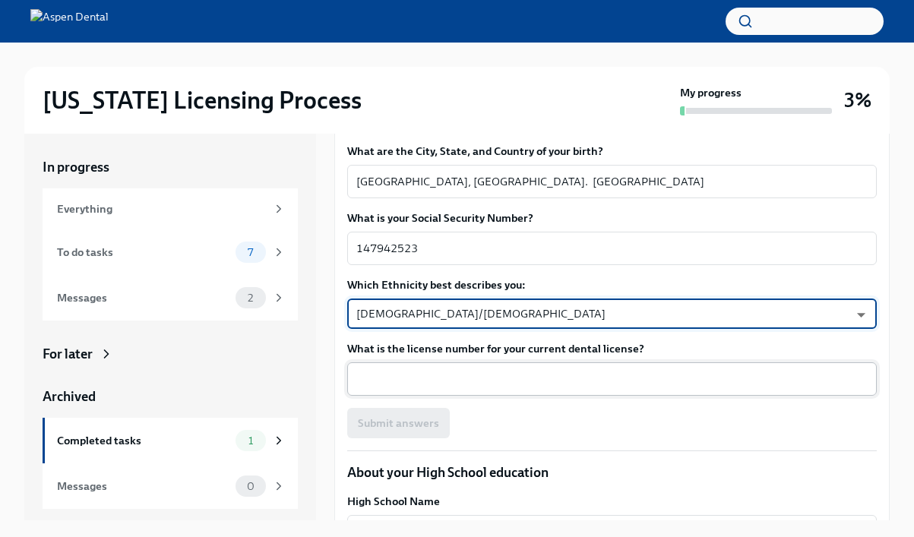
click at [465, 362] on div "x ​" at bounding box center [611, 378] width 529 height 33
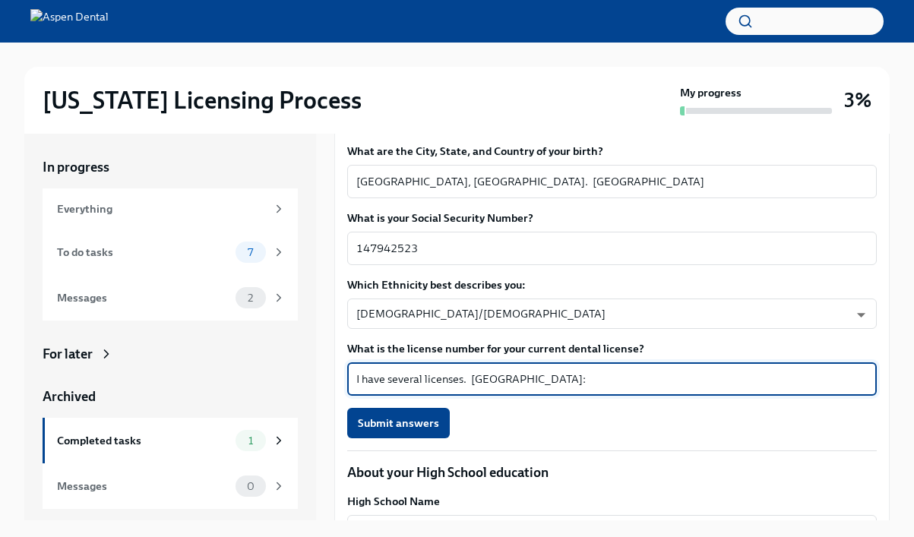
paste textarea "22DI03030300"
type textarea "I have several licenses. [GEOGRAPHIC_DATA]: 22DI03030300 ; FL: 28695"
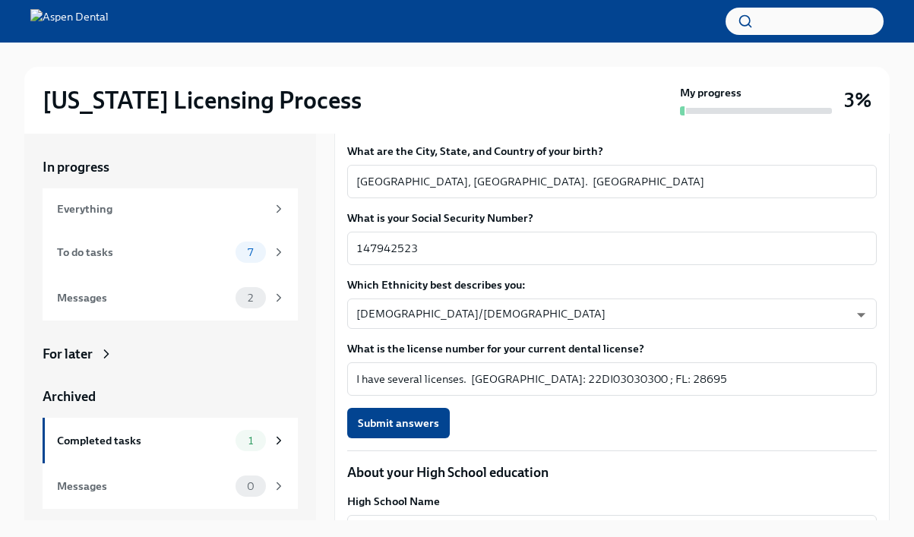
click at [559, 412] on div "Submit answers" at bounding box center [611, 423] width 529 height 30
click at [412, 408] on button "Submit answers" at bounding box center [398, 423] width 103 height 30
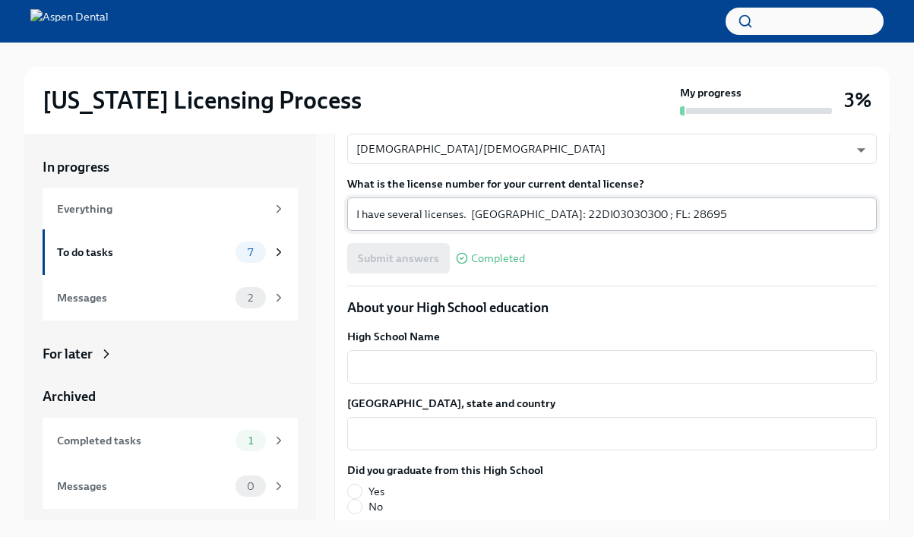
scroll to position [969, 0]
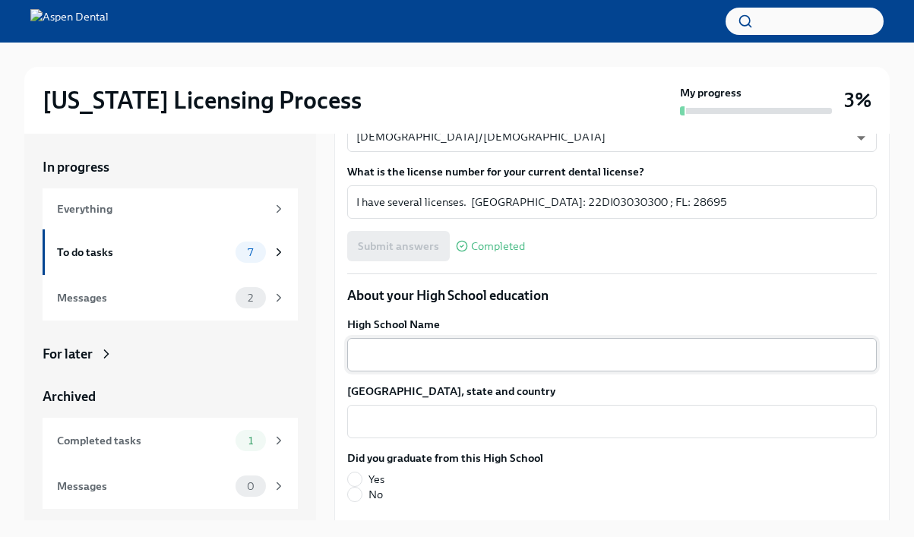
click at [435, 338] on div "x ​" at bounding box center [611, 354] width 529 height 33
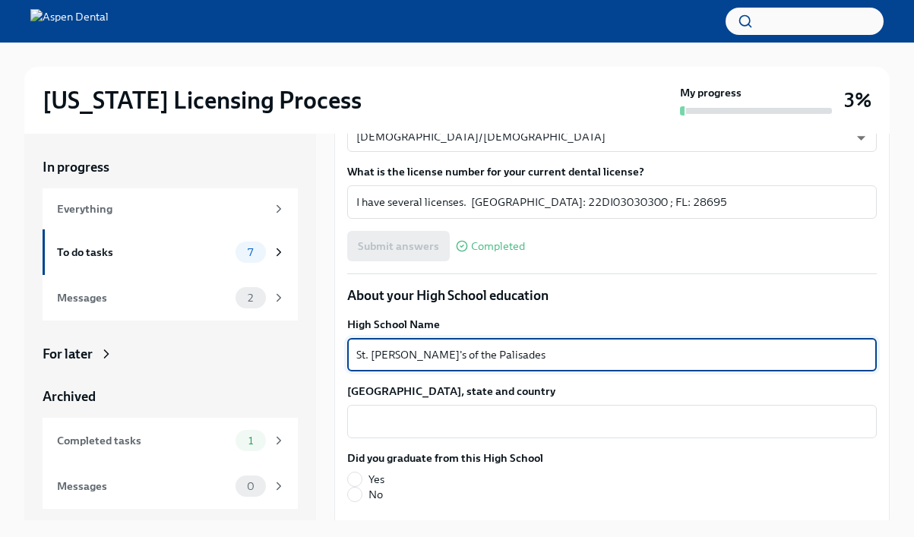
type textarea "St. [PERSON_NAME]'s of the Palisades"
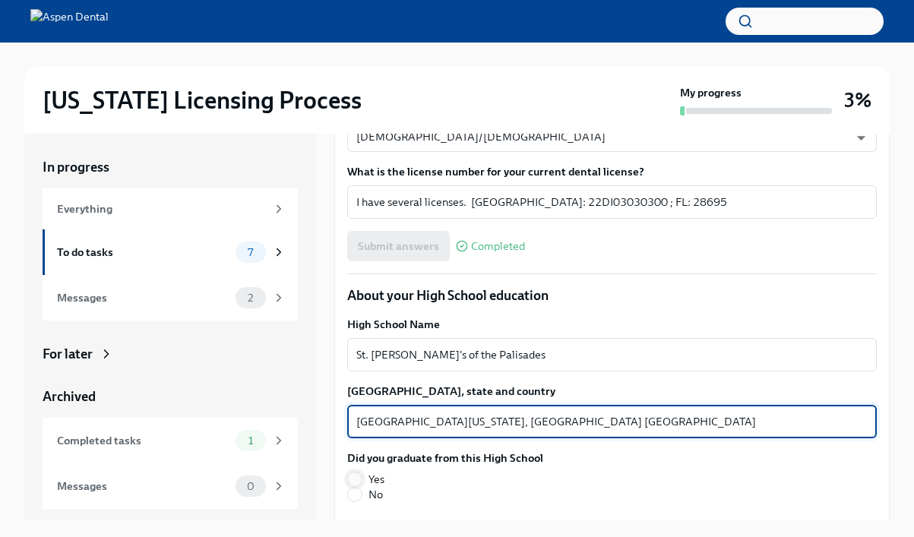
type textarea "[GEOGRAPHIC_DATA][US_STATE], [GEOGRAPHIC_DATA] [GEOGRAPHIC_DATA]"
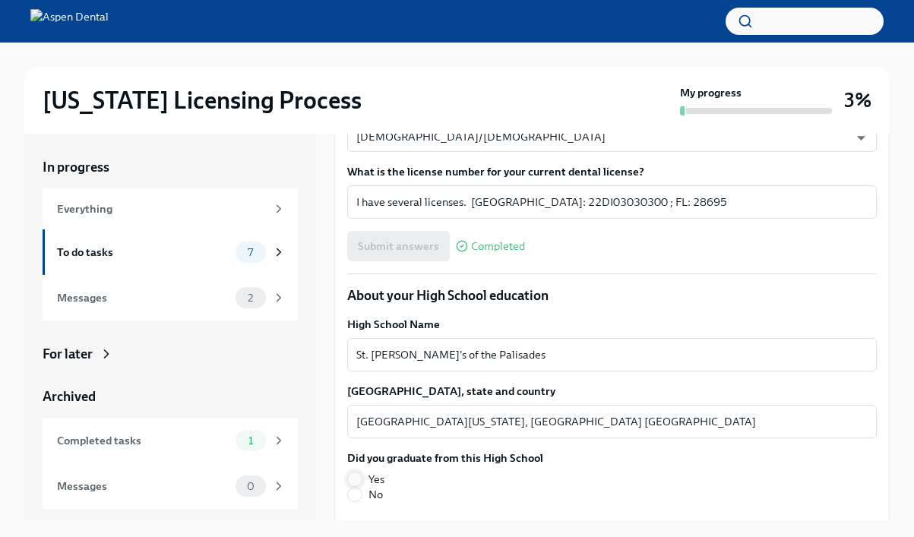
click at [356, 473] on input "Yes" at bounding box center [355, 480] width 14 height 14
radio input "true"
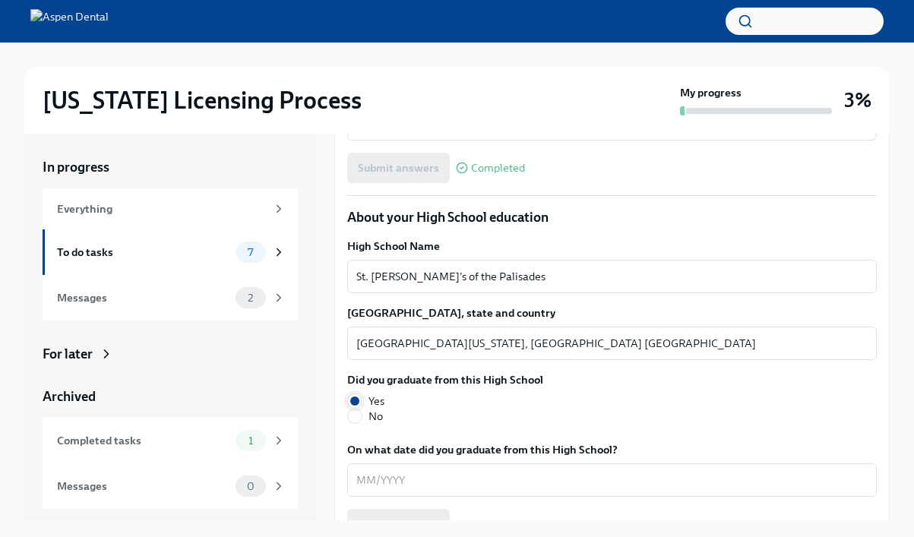
scroll to position [1060, 0]
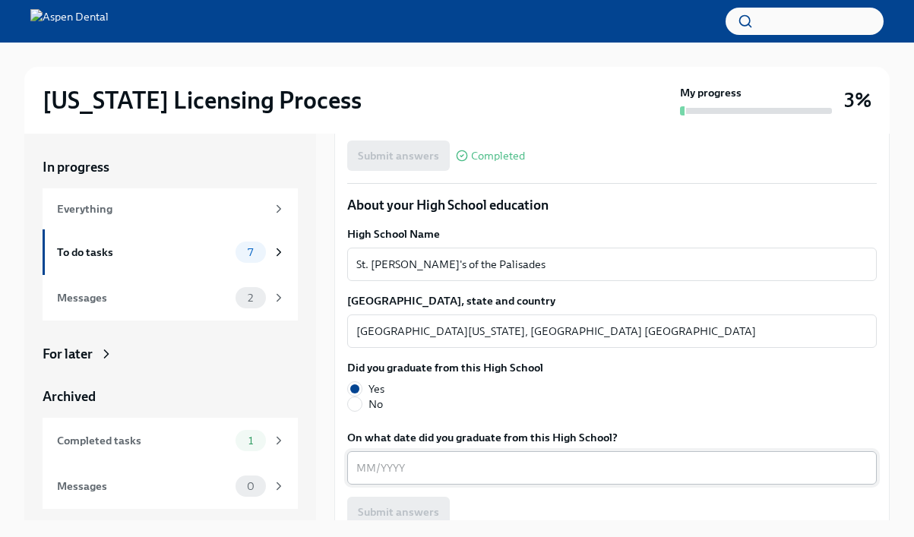
click at [355, 451] on div "x ​" at bounding box center [611, 467] width 529 height 33
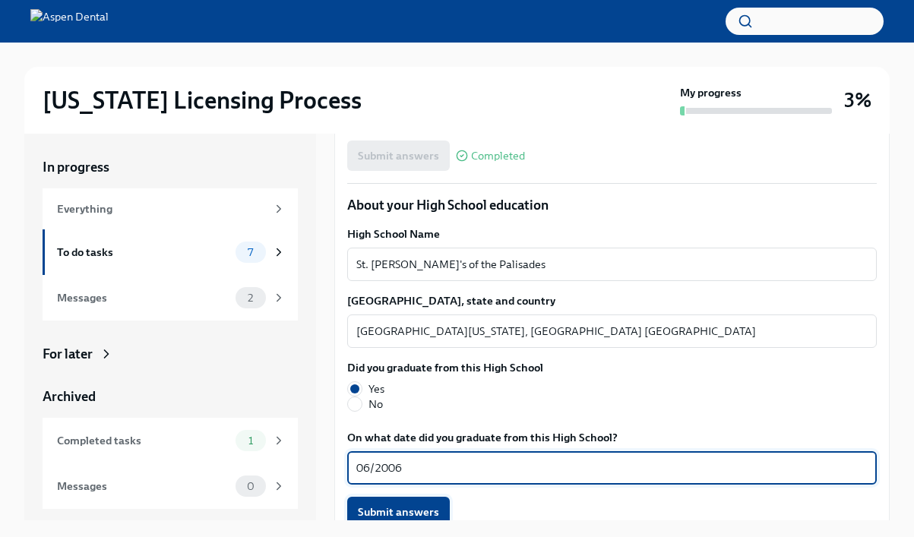
type textarea "06/2006"
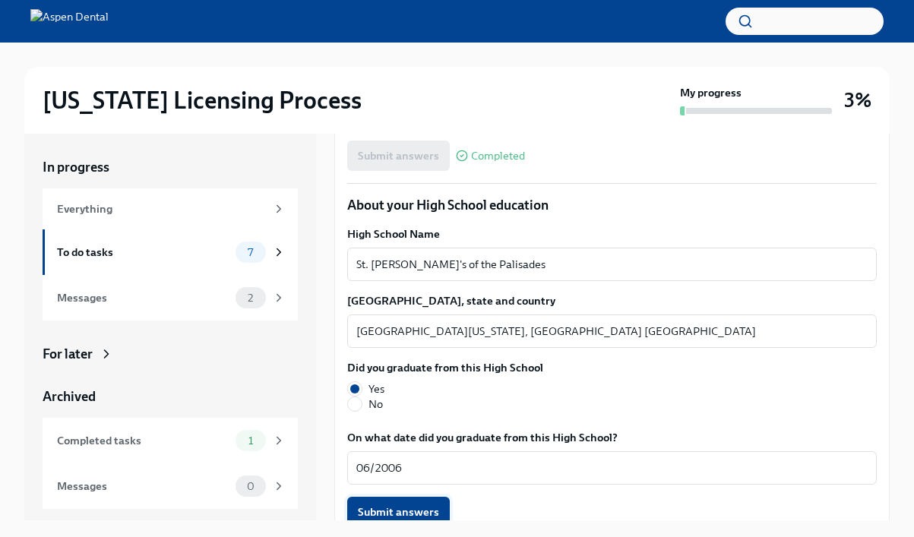
click at [387, 504] on span "Submit answers" at bounding box center [398, 511] width 81 height 15
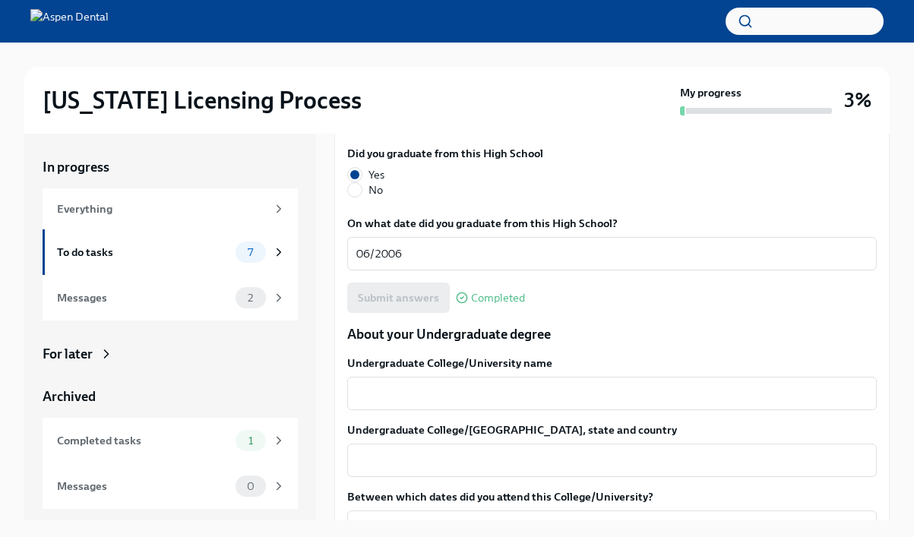
scroll to position [1330, 0]
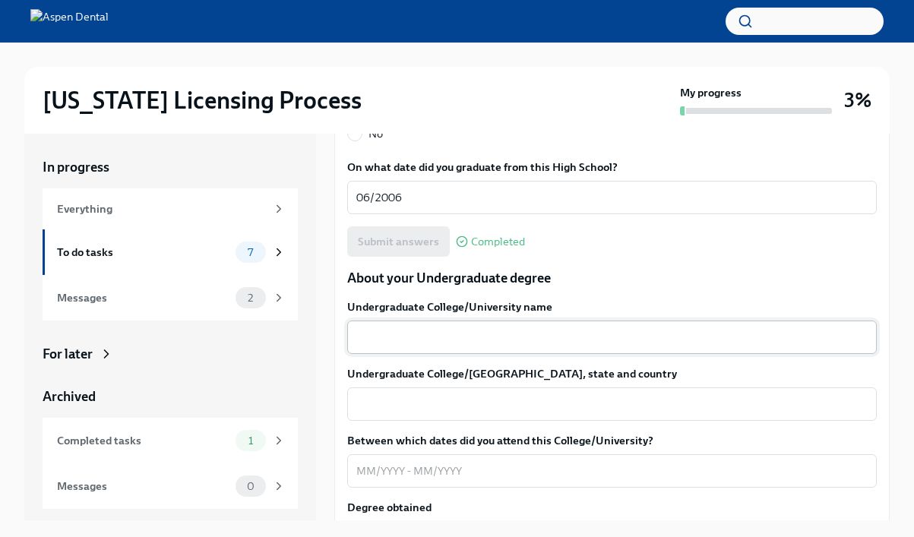
click at [463, 328] on textarea "Undergraduate College/University name" at bounding box center [611, 337] width 511 height 18
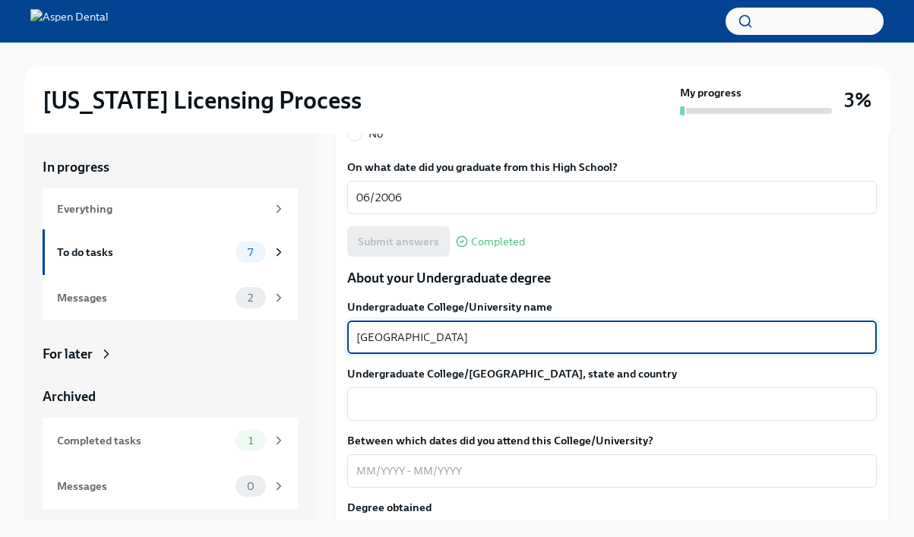
type textarea "[GEOGRAPHIC_DATA]"
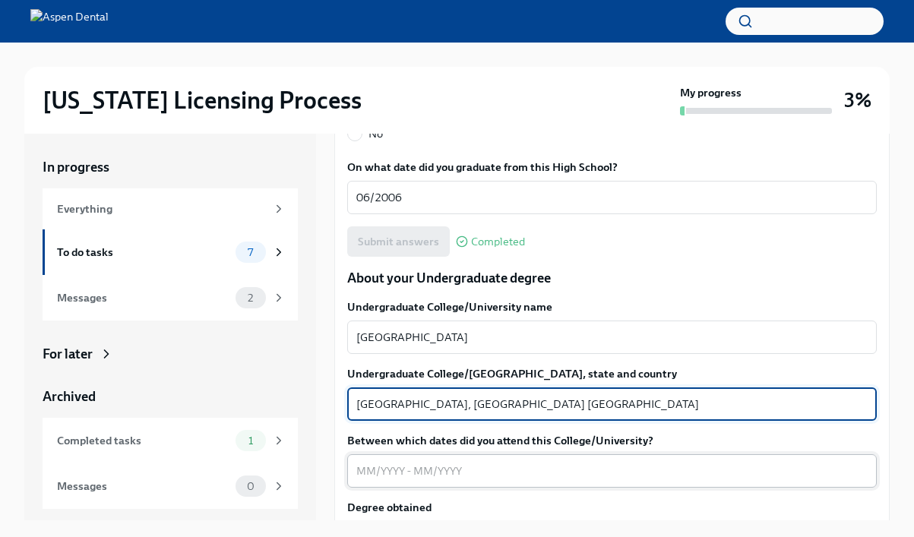
type textarea "[GEOGRAPHIC_DATA], [GEOGRAPHIC_DATA] [GEOGRAPHIC_DATA]"
click at [357, 462] on textarea "Between which dates did you attend this College/University?" at bounding box center [611, 471] width 511 height 18
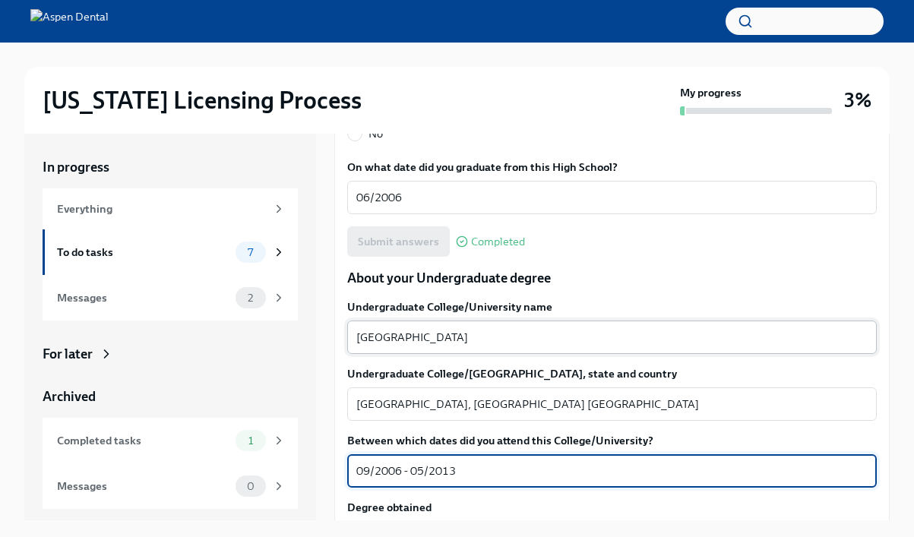
type textarea "09/2006 - 05/2013"
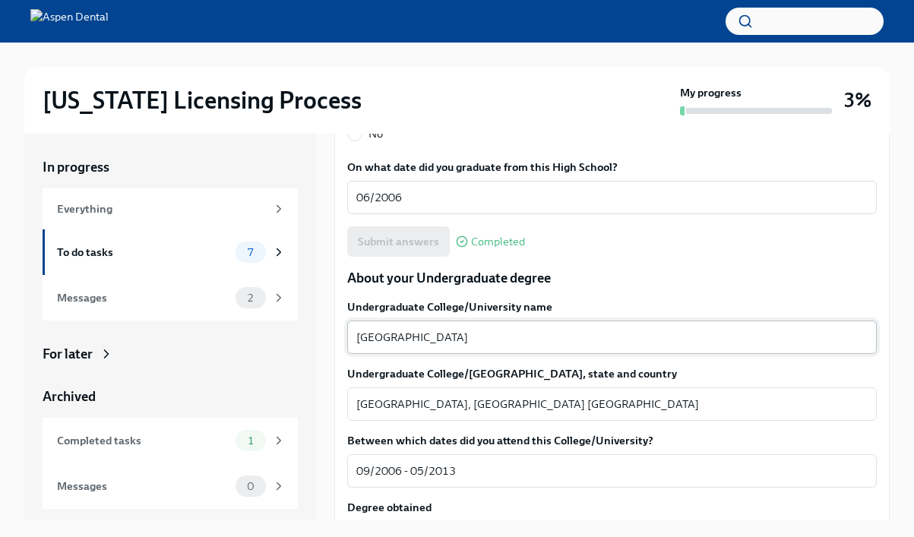
click at [737, 334] on div "[GEOGRAPHIC_DATA] x ​" at bounding box center [611, 337] width 529 height 33
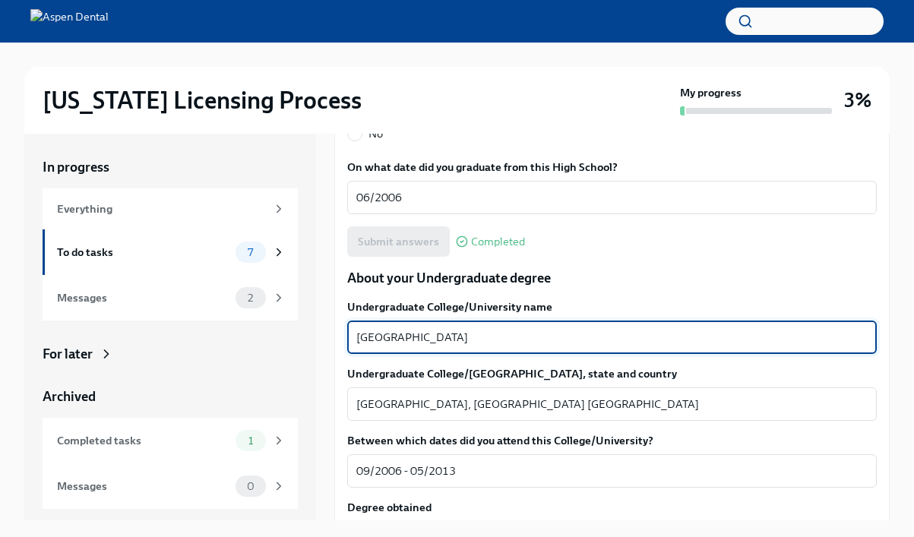
scroll to position [1421, 0]
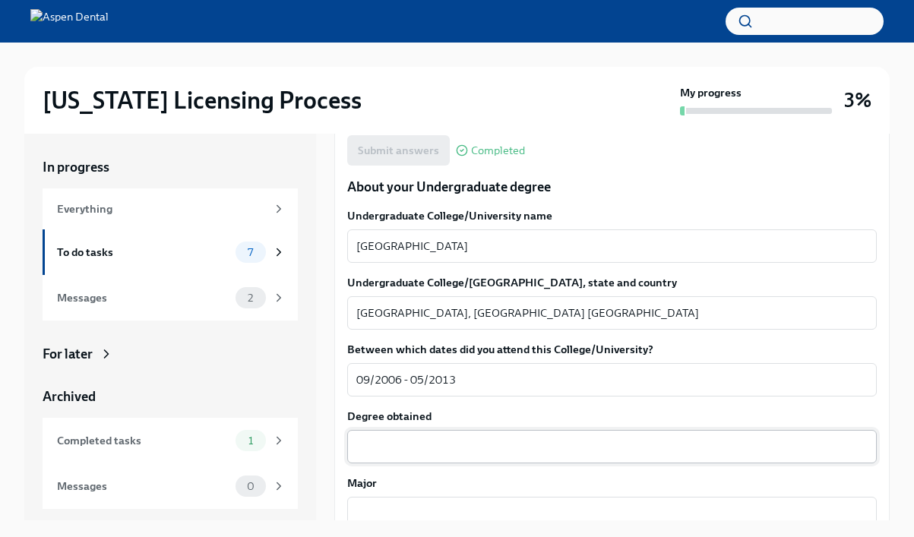
click at [502, 444] on div "x ​" at bounding box center [611, 446] width 529 height 33
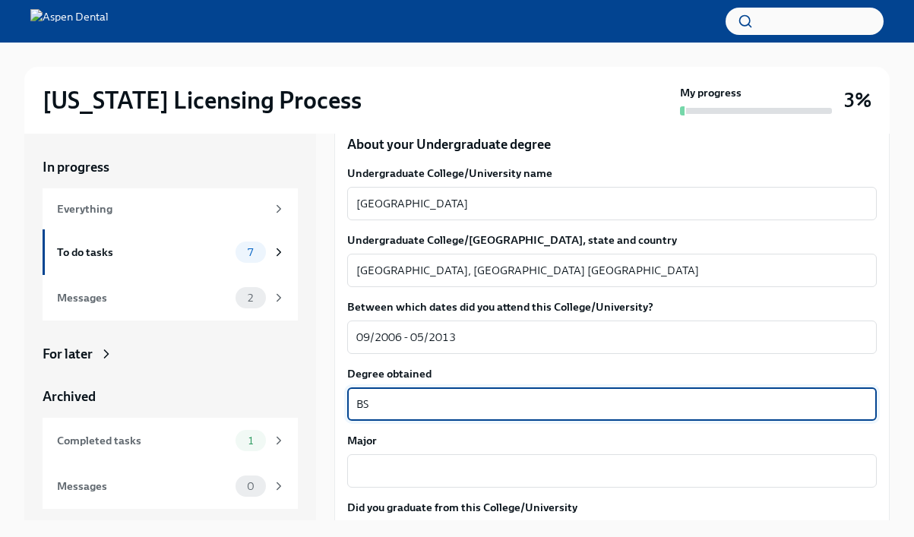
scroll to position [1478, 0]
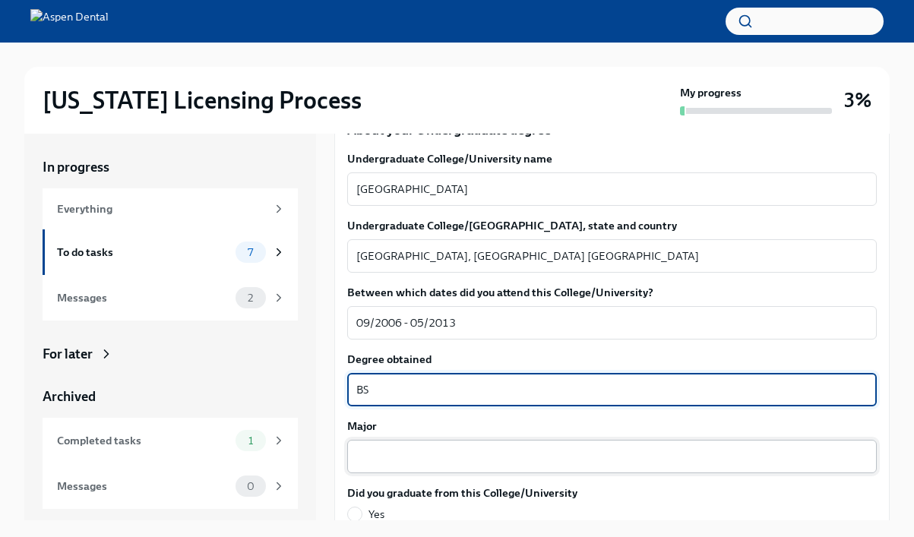
type textarea "BS"
click at [411, 447] on textarea "Major" at bounding box center [611, 456] width 511 height 18
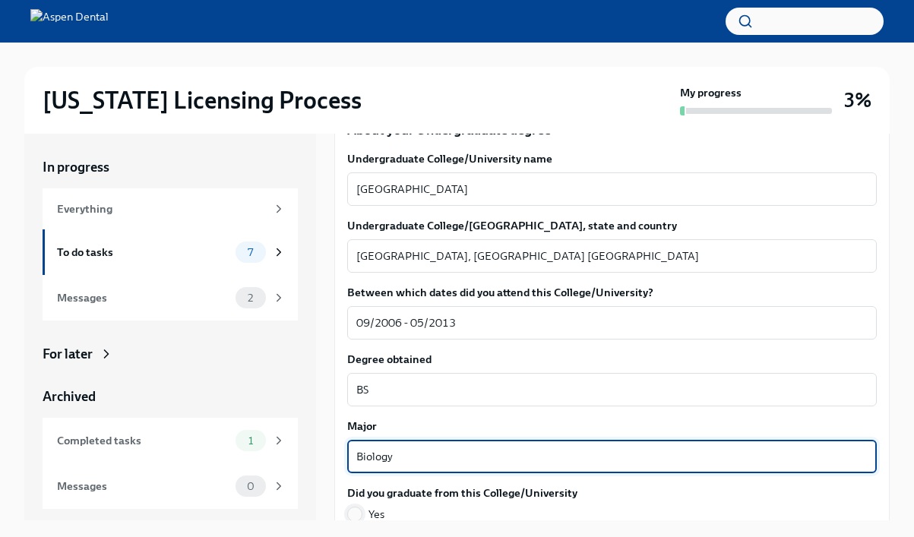
type textarea "Biology"
click at [356, 507] on input "Yes" at bounding box center [355, 514] width 14 height 14
radio input "true"
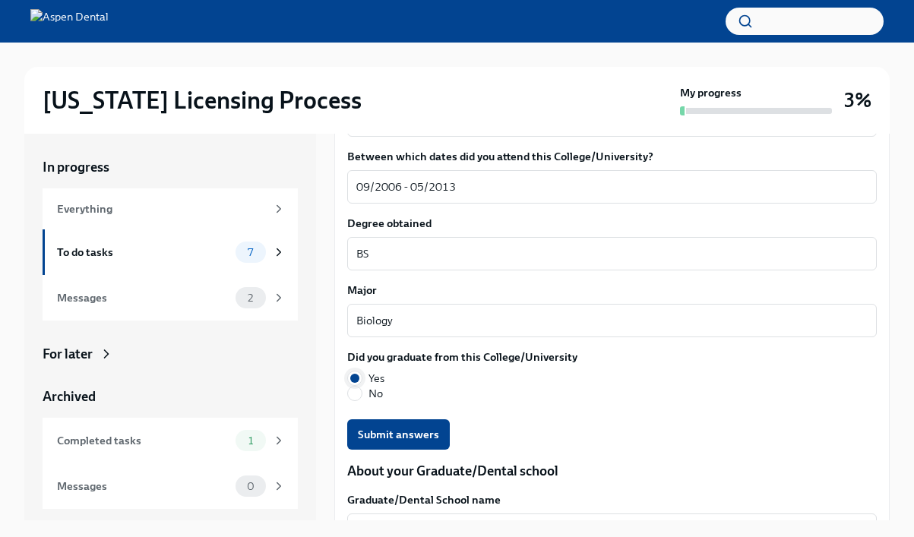
scroll to position [1617, 0]
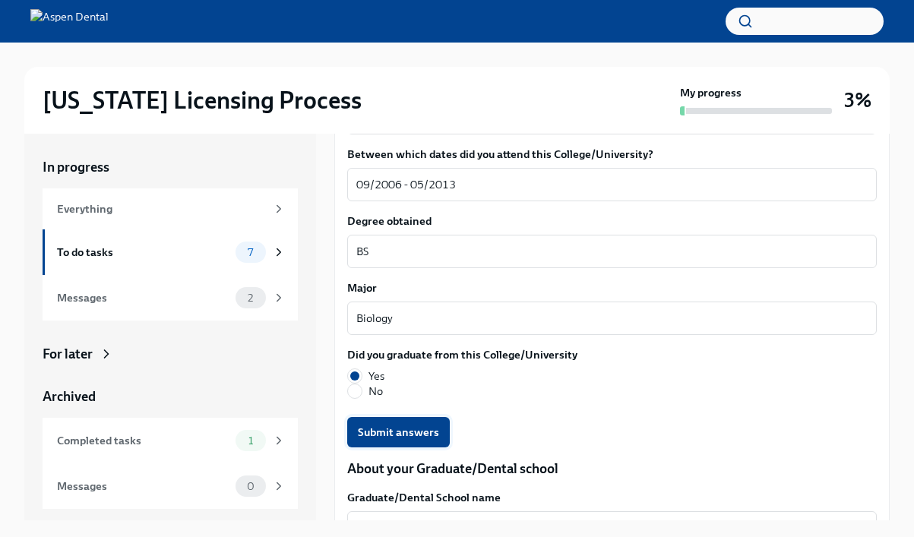
click at [411, 425] on span "Submit answers" at bounding box center [398, 432] width 81 height 15
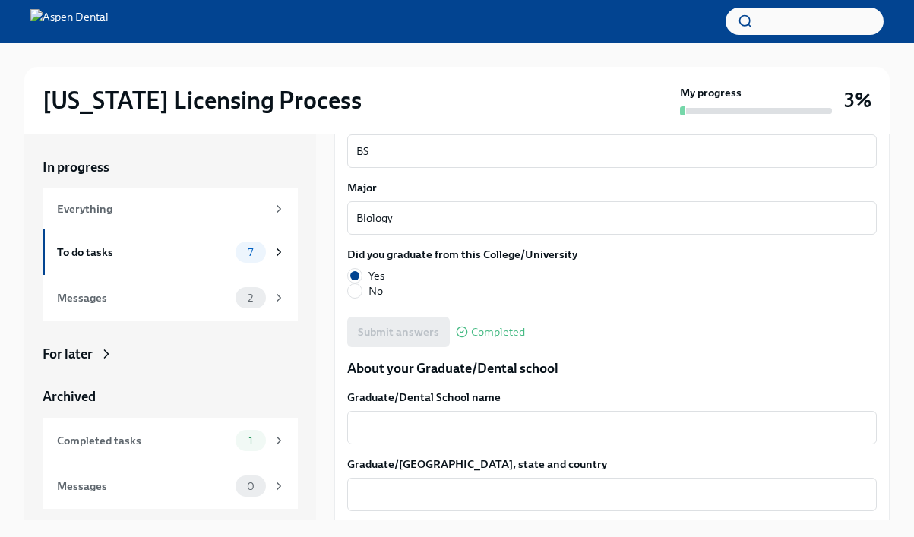
scroll to position [1725, 0]
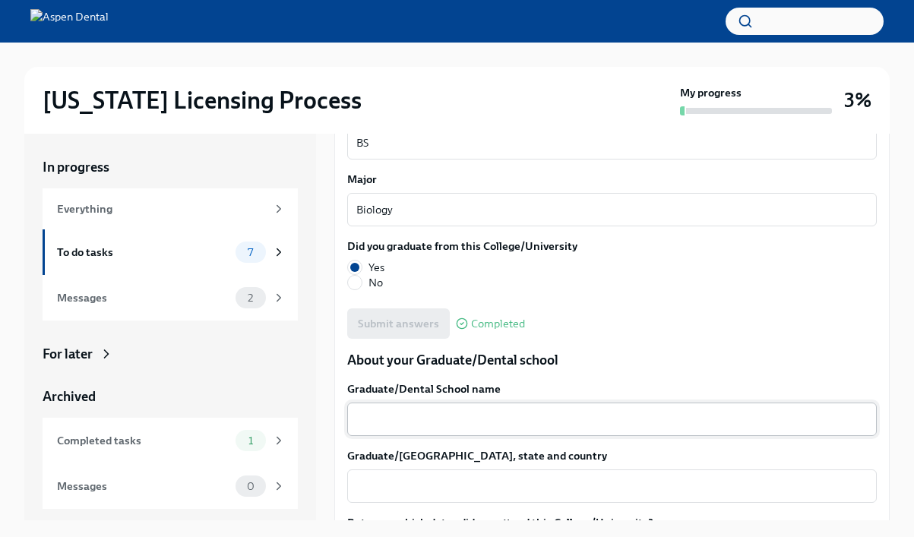
click at [397, 410] on textarea "Graduate/Dental School name" at bounding box center [611, 419] width 511 height 18
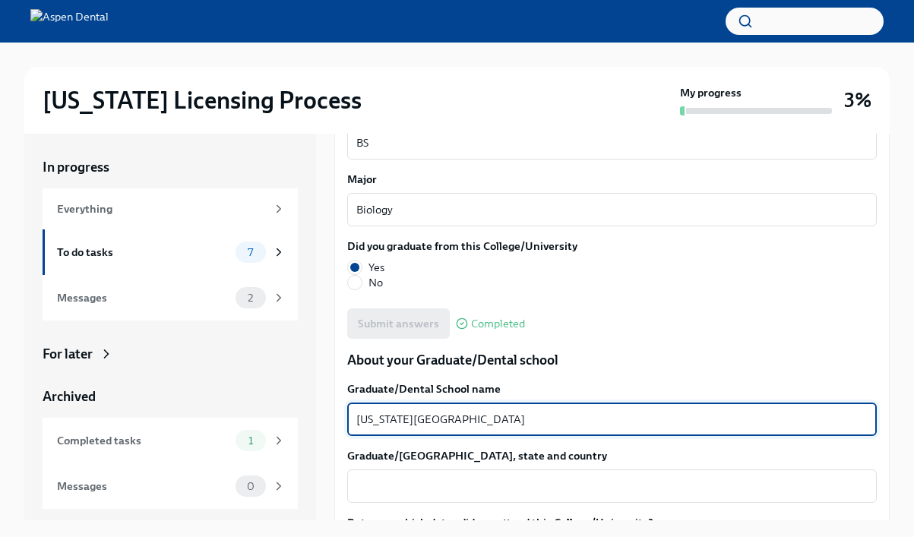
type textarea "[US_STATE][GEOGRAPHIC_DATA]"
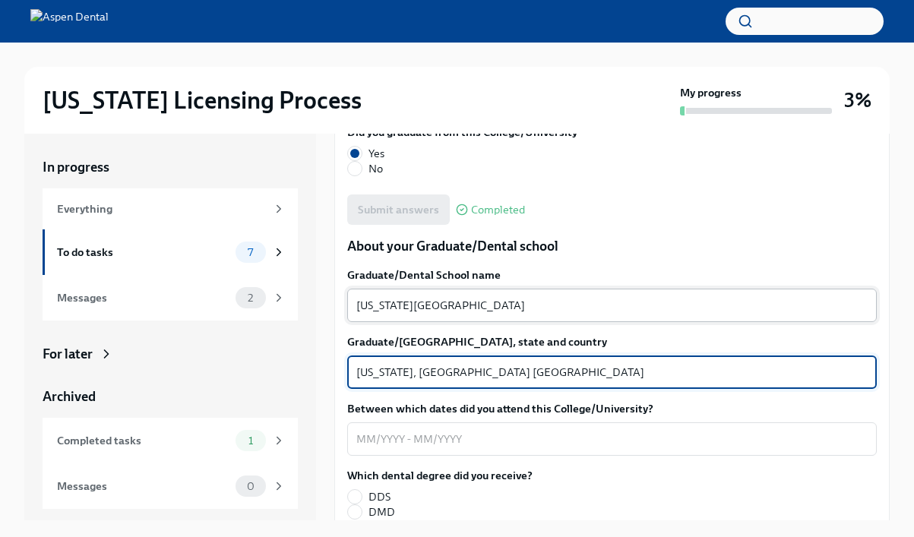
scroll to position [1841, 0]
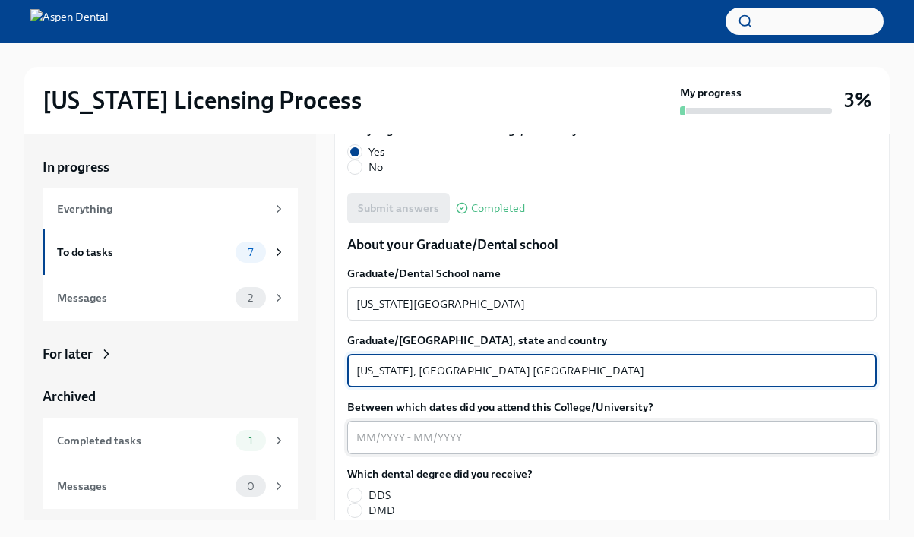
type textarea "[US_STATE], [GEOGRAPHIC_DATA] [GEOGRAPHIC_DATA]"
click at [352, 422] on div "x ​" at bounding box center [611, 437] width 529 height 33
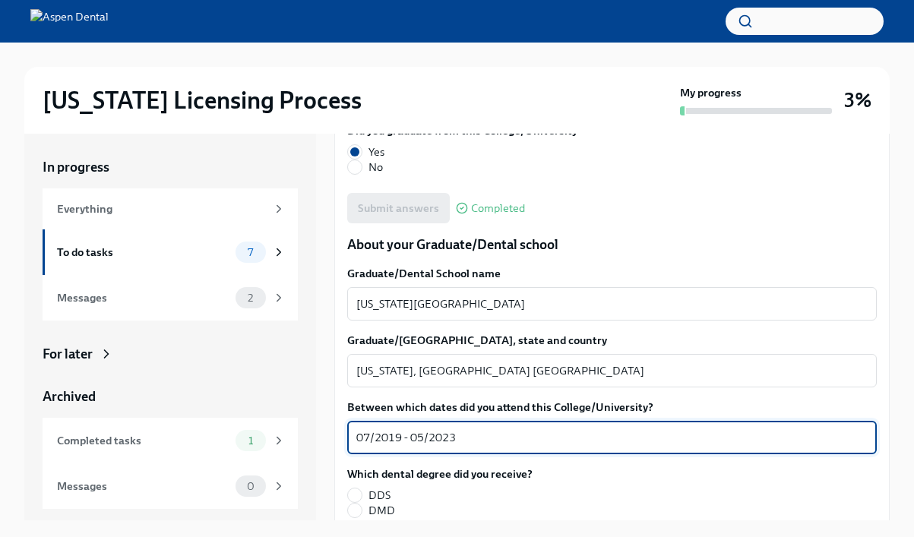
type textarea "07/2019 - 05/2023"
click at [379, 488] on span "DDS" at bounding box center [379, 495] width 22 height 15
click at [362, 488] on input "DDS" at bounding box center [355, 495] width 14 height 14
radio input "true"
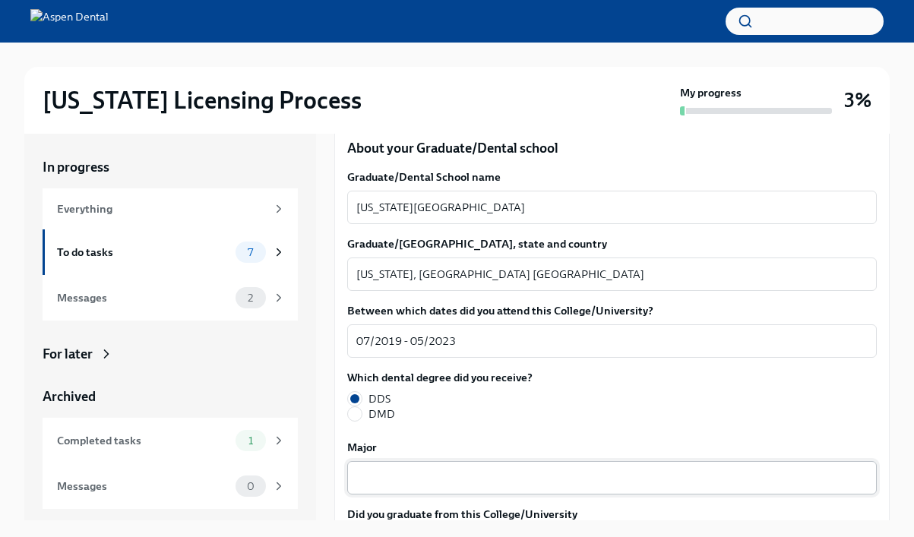
scroll to position [1938, 0]
click at [413, 469] on textarea "Major" at bounding box center [611, 477] width 511 height 18
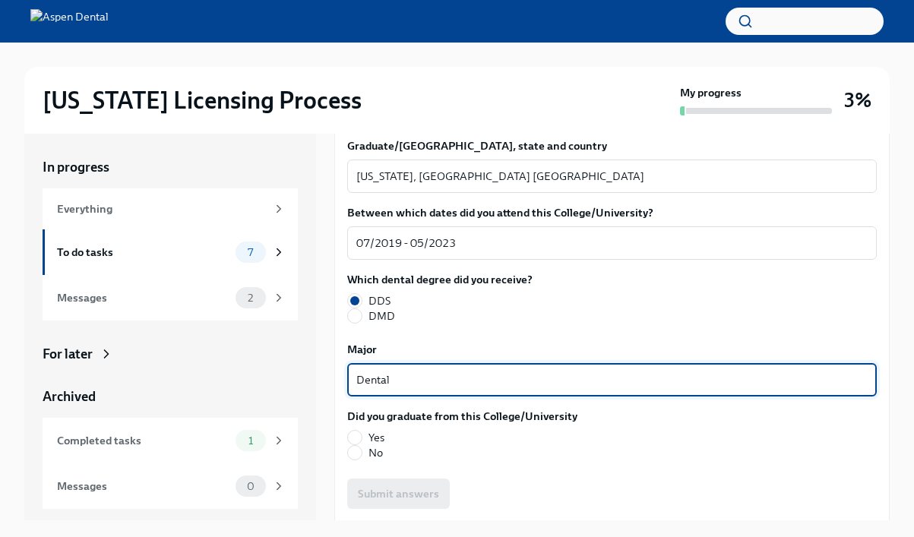
scroll to position [2061, 0]
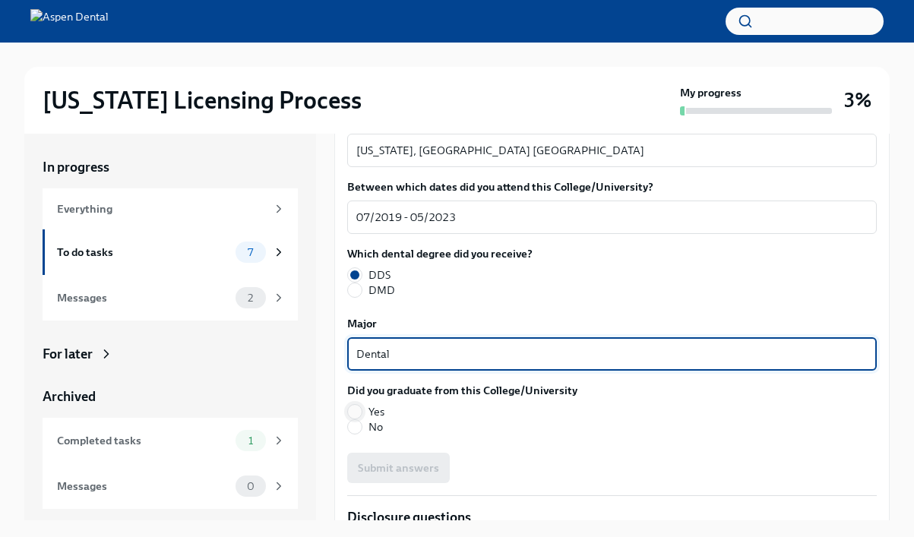
type textarea "Dental"
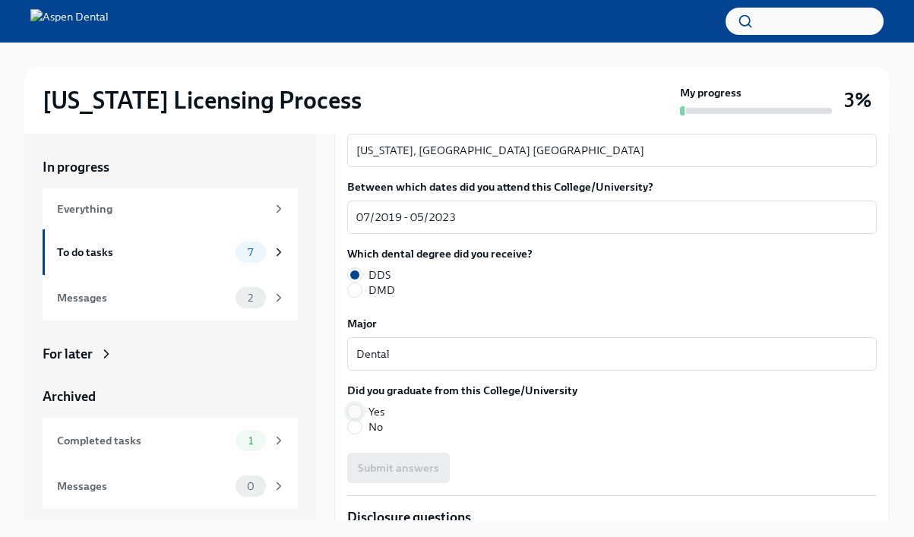
click at [359, 405] on input "Yes" at bounding box center [355, 412] width 14 height 14
radio input "true"
click at [400, 460] on span "Submit answers" at bounding box center [398, 467] width 81 height 15
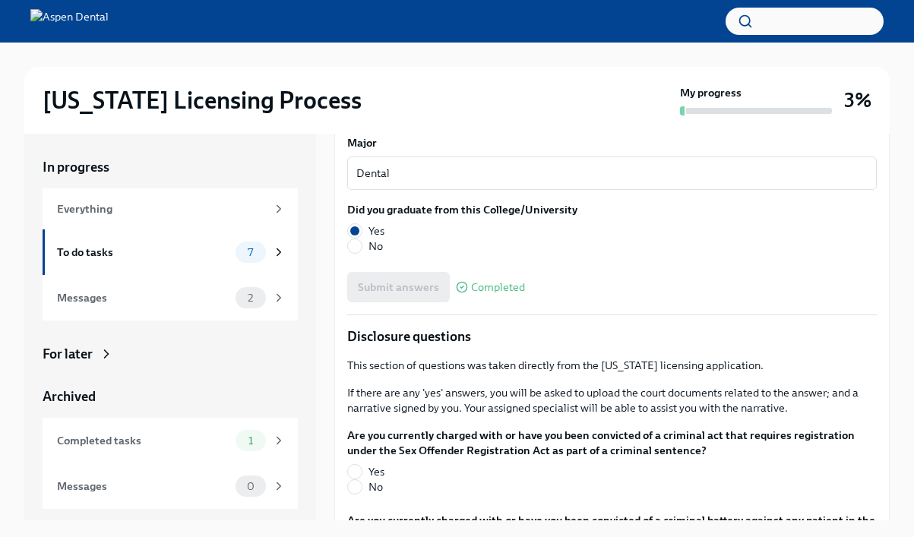
scroll to position [2249, 0]
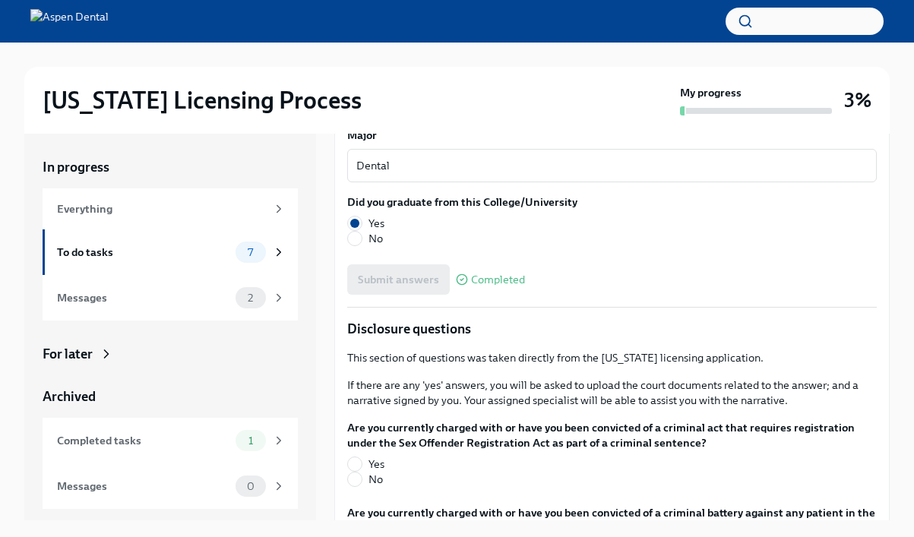
click at [365, 472] on label "No" at bounding box center [605, 479] width 517 height 15
click at [362, 473] on input "No" at bounding box center [355, 480] width 14 height 14
radio input "true"
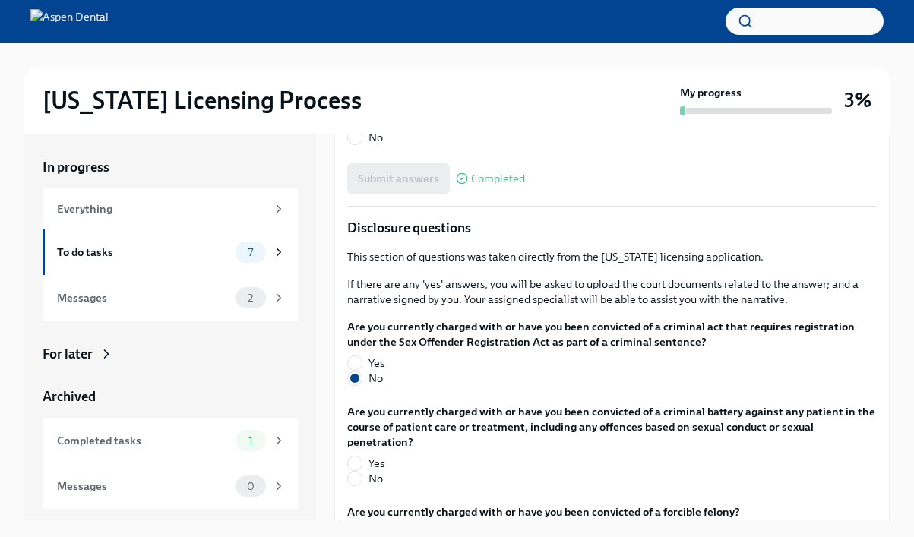
scroll to position [2350, 0]
click at [359, 473] on input "No" at bounding box center [355, 480] width 14 height 14
radio input "true"
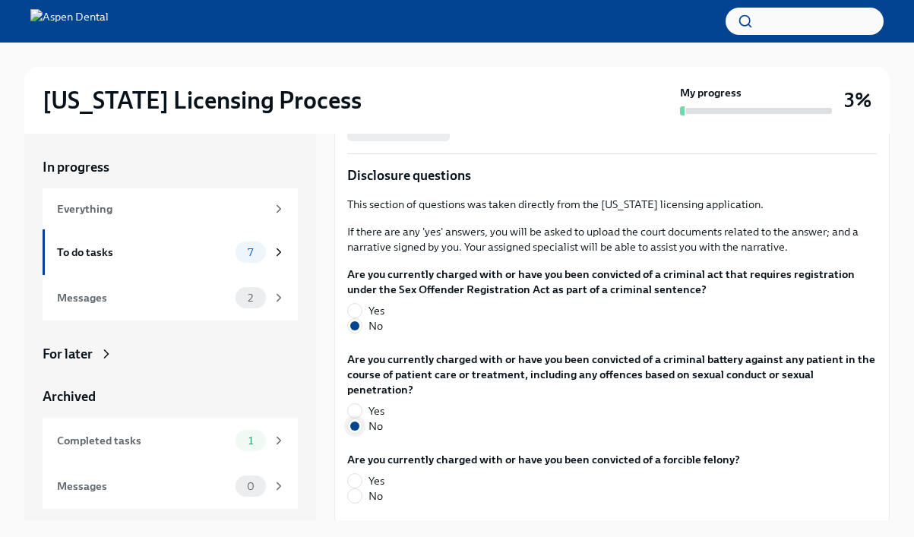
scroll to position [2410, 0]
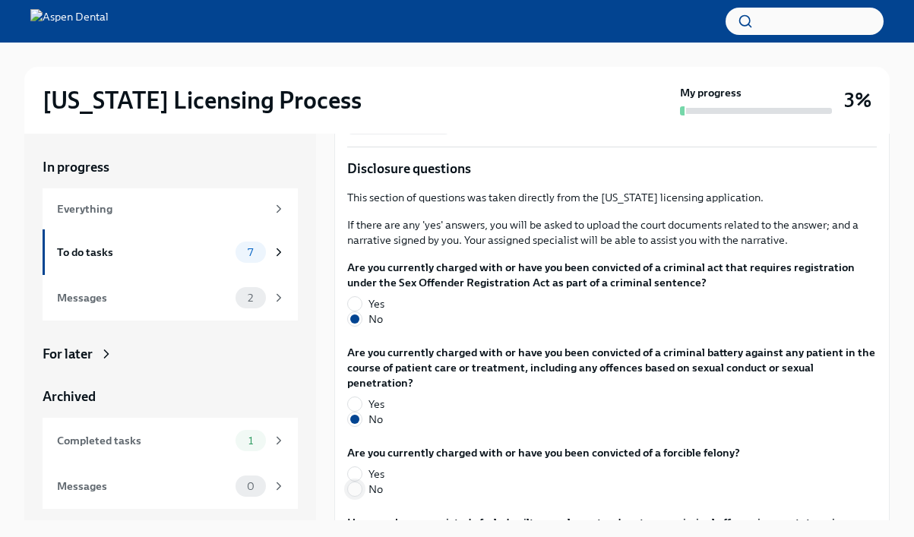
click at [357, 482] on input "No" at bounding box center [355, 489] width 14 height 14
radio input "true"
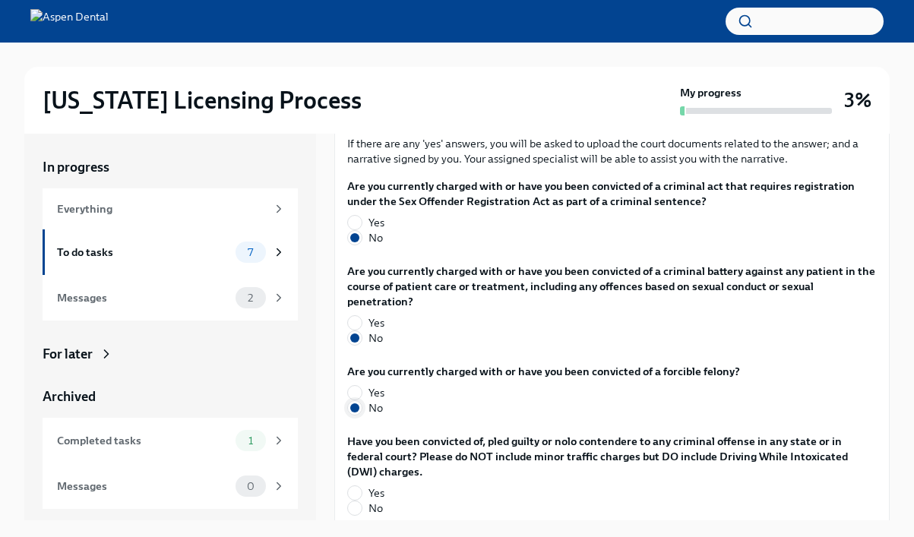
scroll to position [2492, 0]
click at [357, 501] on input "No" at bounding box center [355, 508] width 14 height 14
radio input "true"
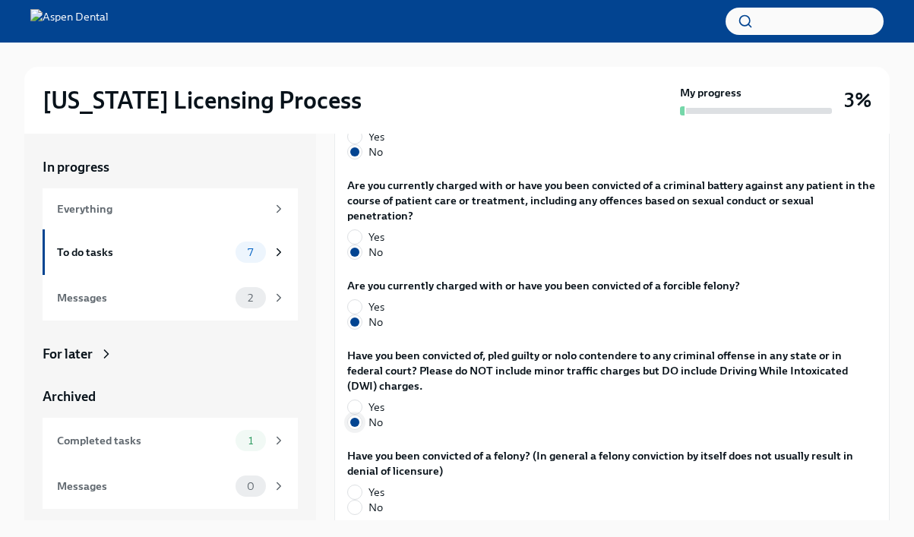
scroll to position [2584, 0]
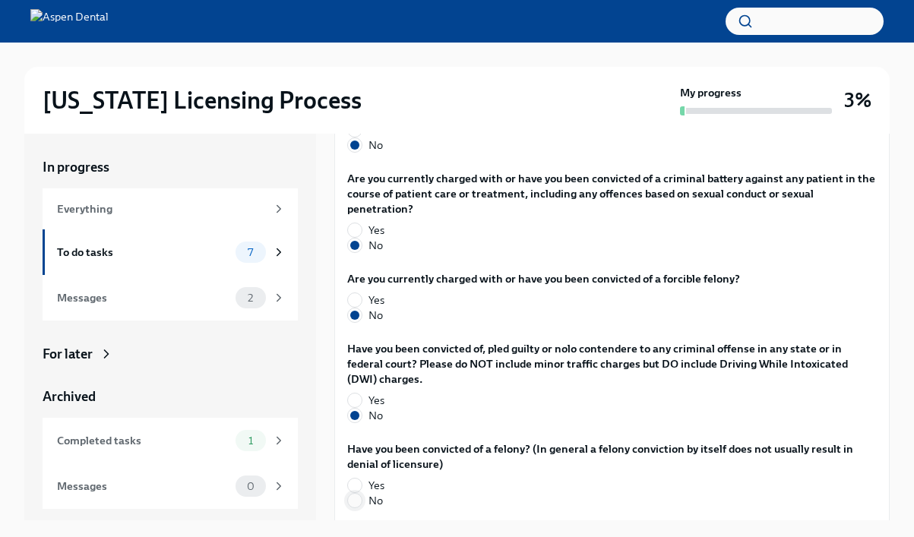
click at [357, 494] on input "No" at bounding box center [355, 501] width 14 height 14
radio input "true"
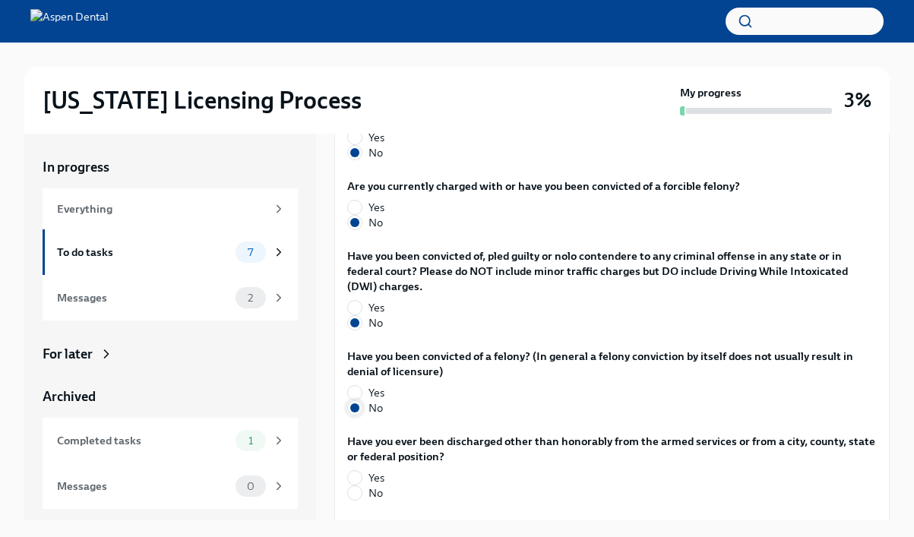
scroll to position [2688, 0]
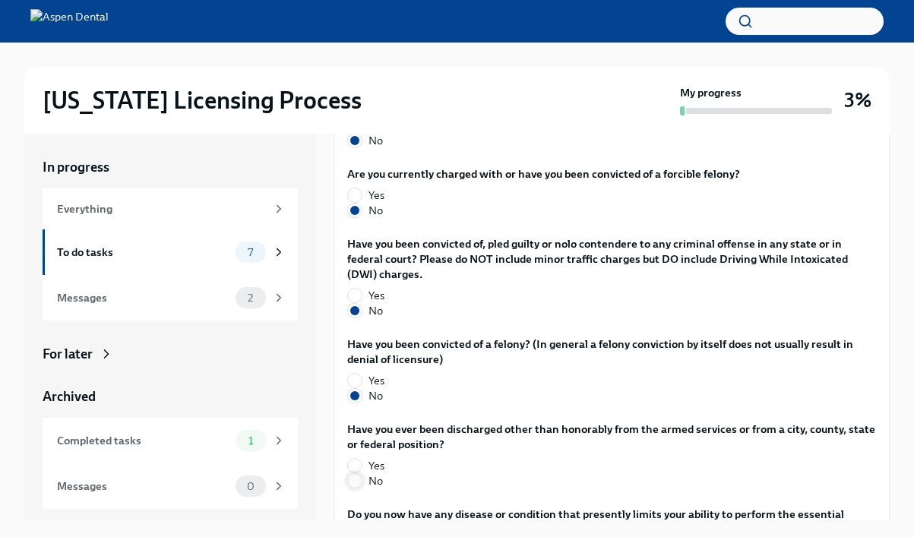
click at [357, 474] on input "No" at bounding box center [355, 481] width 14 height 14
radio input "true"
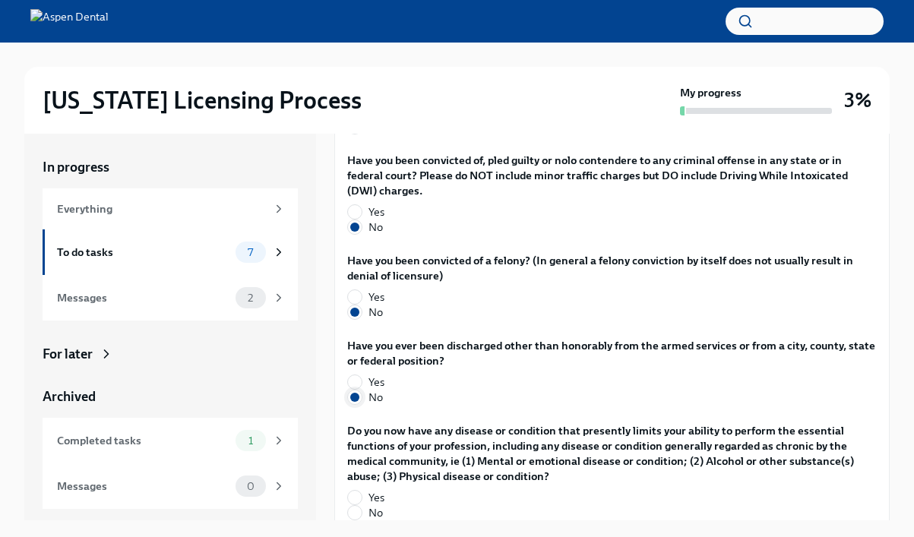
scroll to position [2774, 0]
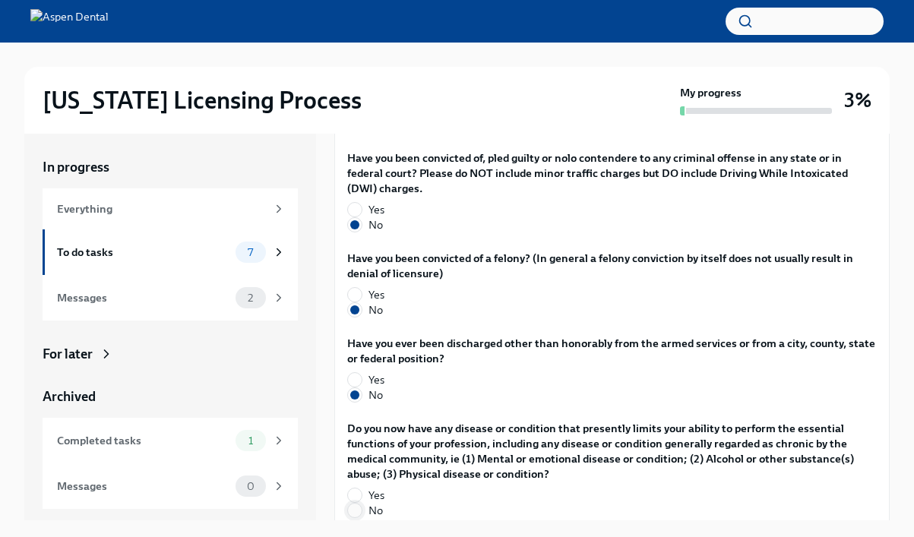
click at [361, 504] on input "No" at bounding box center [355, 511] width 14 height 14
radio input "true"
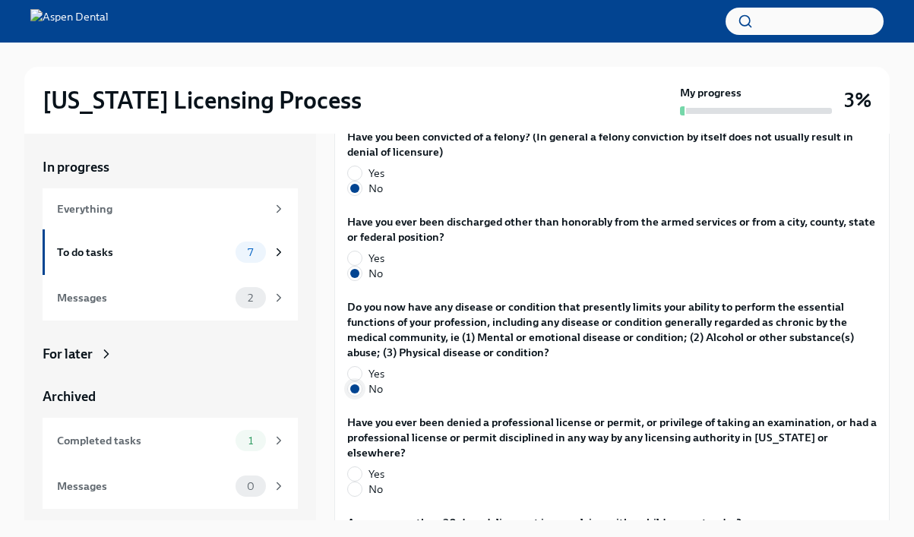
scroll to position [2895, 0]
click at [362, 482] on label "No" at bounding box center [605, 489] width 517 height 15
click at [362, 483] on input "No" at bounding box center [355, 490] width 14 height 14
radio input "true"
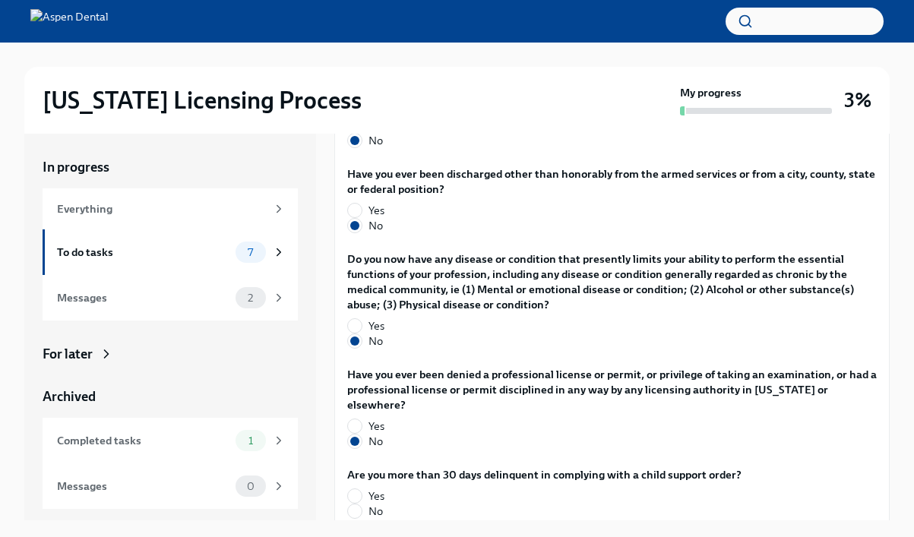
scroll to position [2963, 0]
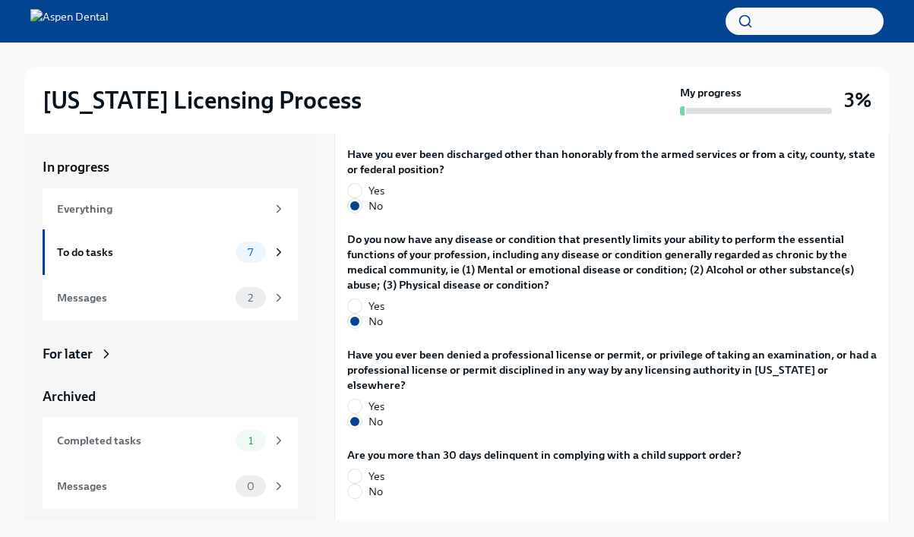
click at [362, 484] on label "No" at bounding box center [538, 491] width 382 height 15
click at [362, 485] on input "No" at bounding box center [355, 492] width 14 height 14
radio input "true"
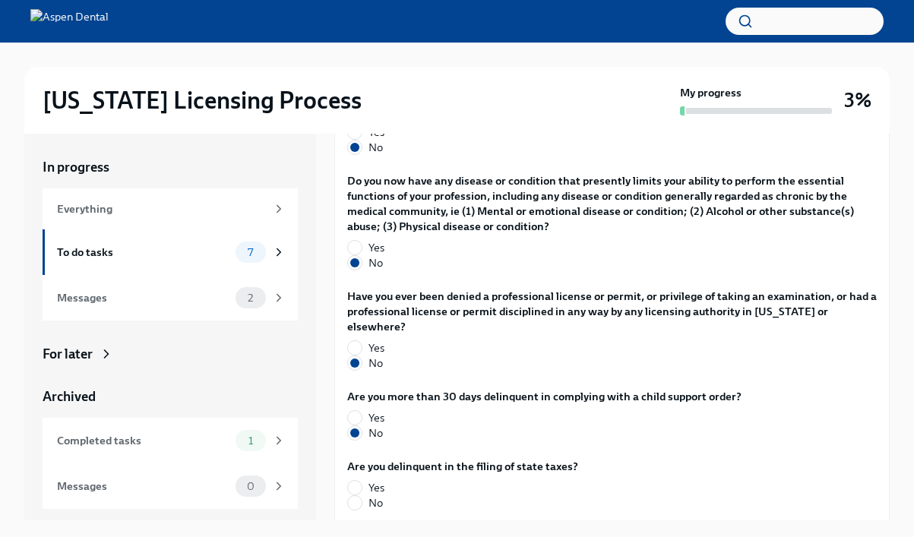
scroll to position [3025, 0]
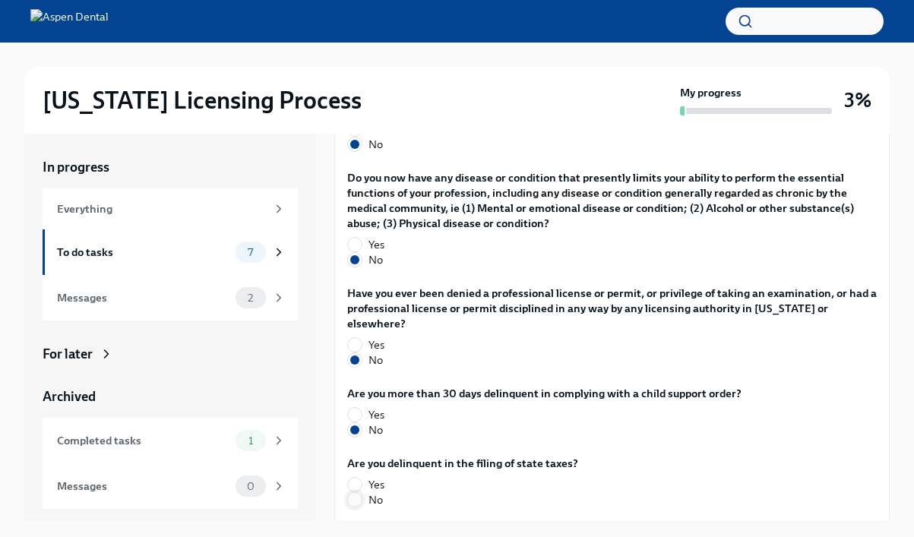
click at [357, 493] on input "No" at bounding box center [355, 500] width 14 height 14
radio input "true"
click at [371, 533] on span "Submit answers" at bounding box center [398, 540] width 81 height 15
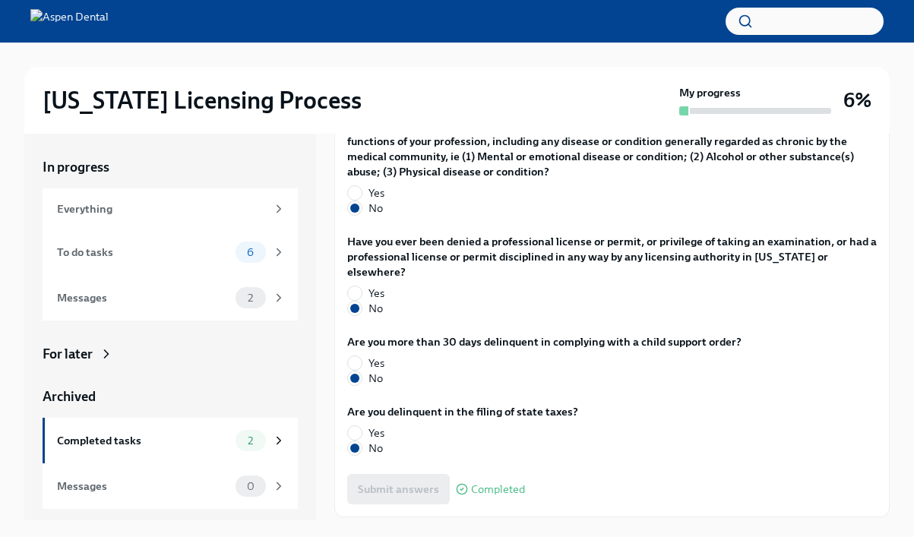
scroll to position [22, 0]
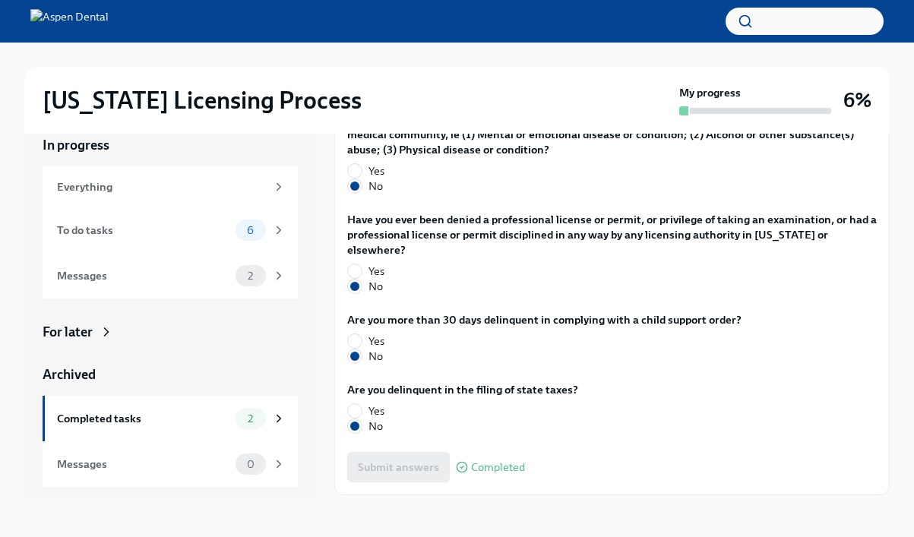
click at [416, 521] on span "Next task : Authorize us to work with [US_STATE] on your behalf" at bounding box center [505, 528] width 320 height 15
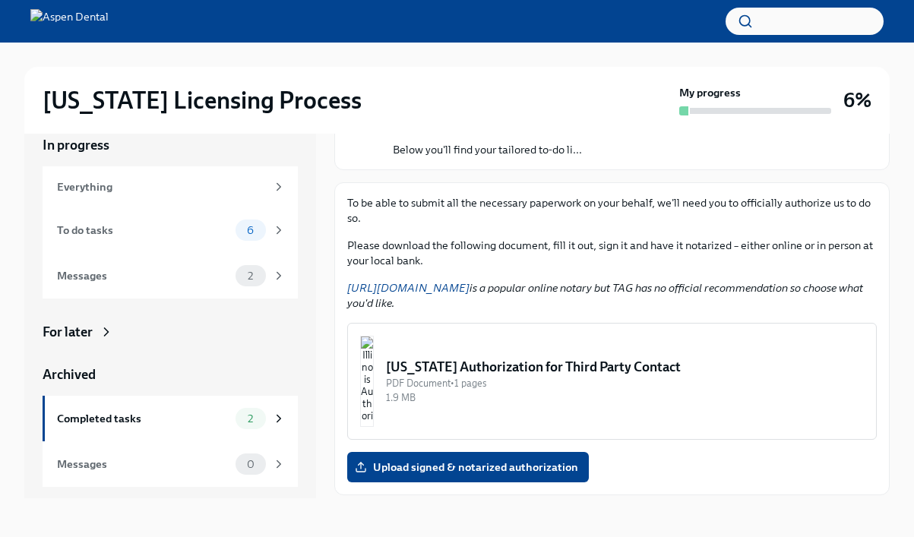
scroll to position [119, 0]
click at [374, 416] on img "button" at bounding box center [367, 380] width 14 height 91
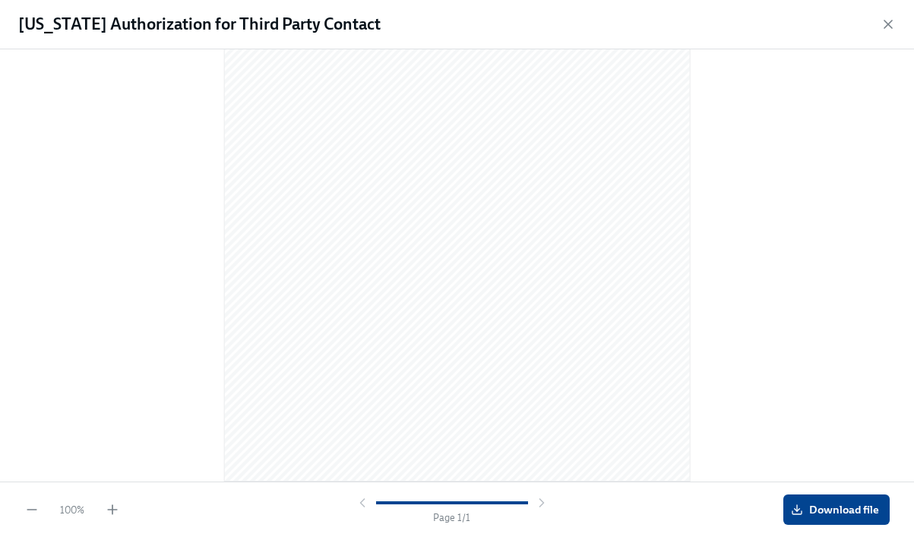
scroll to position [195, 0]
click at [805, 504] on span "Download file" at bounding box center [836, 509] width 85 height 15
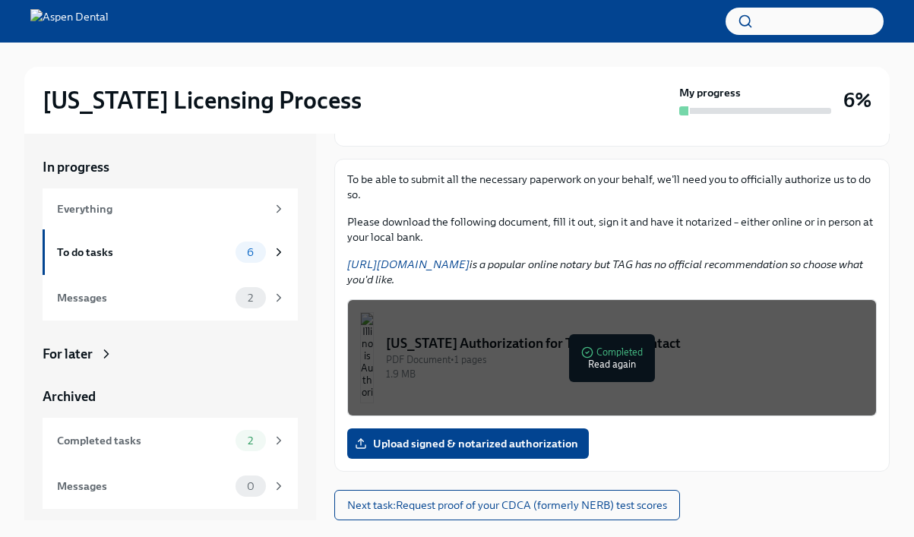
scroll to position [163, 0]
click at [471, 443] on span "Upload signed & notarized authorization" at bounding box center [468, 443] width 220 height 15
click at [0, 0] on input "Upload signed & notarized authorization" at bounding box center [0, 0] width 0 height 0
click at [592, 351] on div "[US_STATE] Authorization for Third Party Contact" at bounding box center [625, 343] width 478 height 18
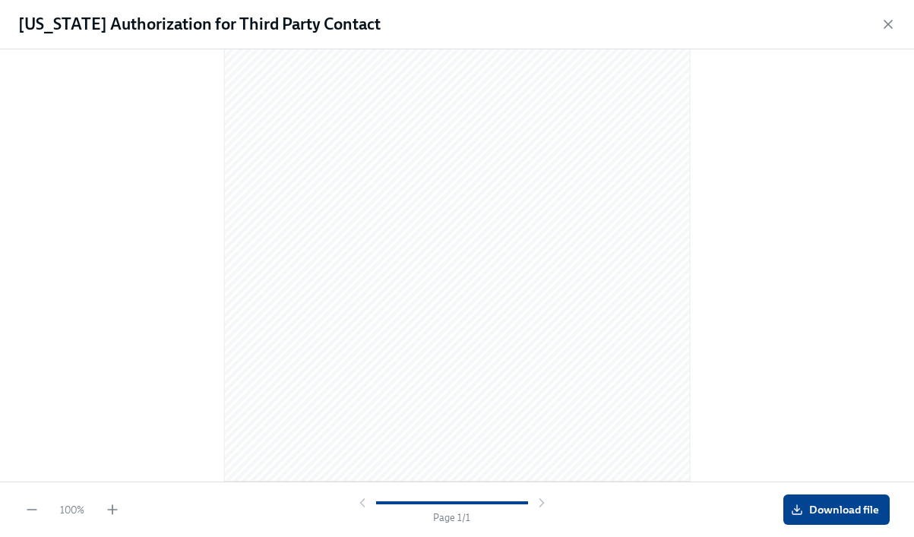
scroll to position [195, 0]
click at [887, 23] on icon "button" at bounding box center [888, 25] width 8 height 8
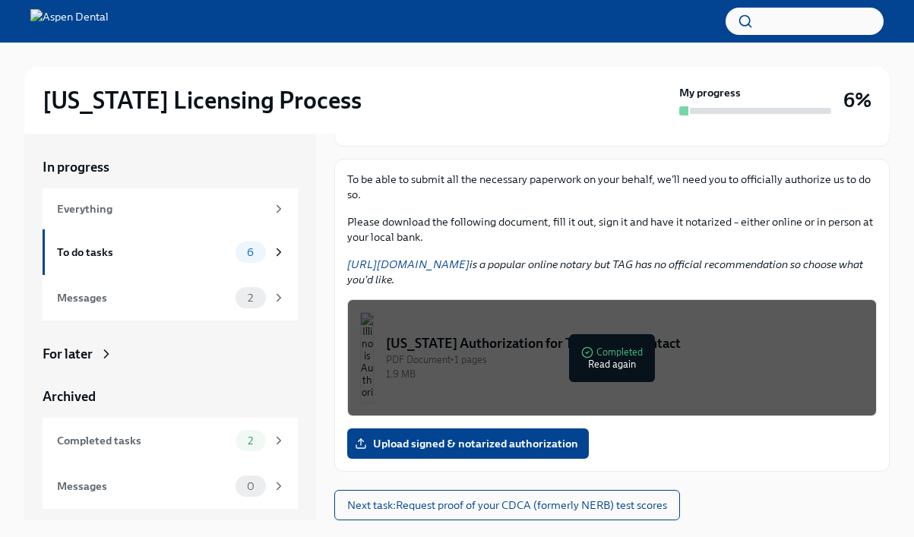
scroll to position [163, 0]
click at [438, 266] on link "[URL][DOMAIN_NAME]" at bounding box center [408, 265] width 122 height 14
